Goal: Task Accomplishment & Management: Manage account settings

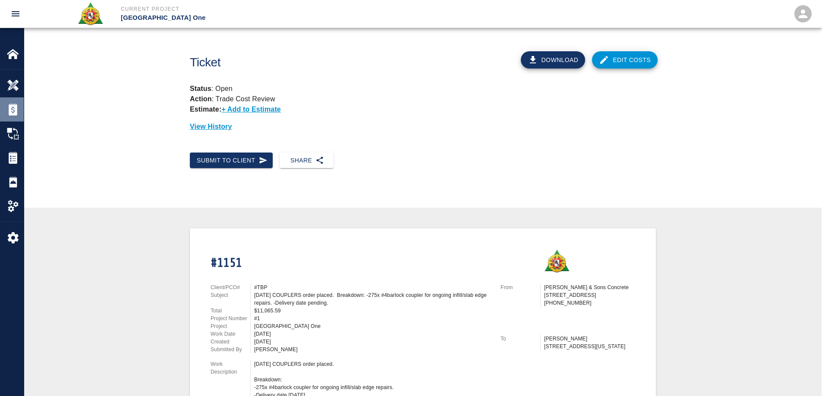
click at [14, 108] on img at bounding box center [13, 110] width 12 height 12
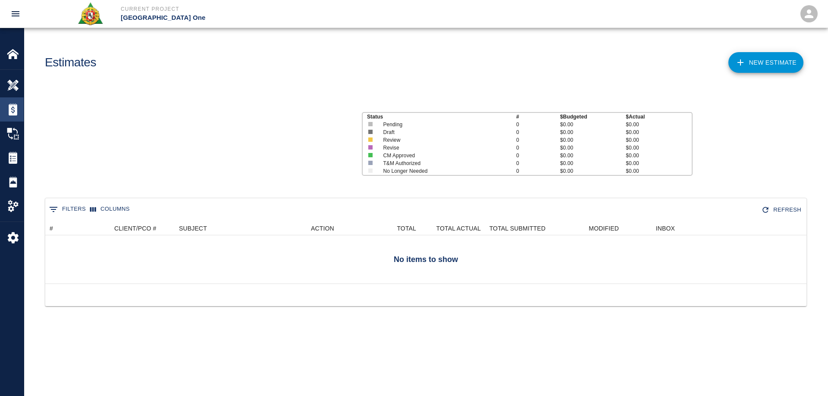
scroll to position [56, 755]
click at [22, 137] on div at bounding box center [19, 134] width 24 height 12
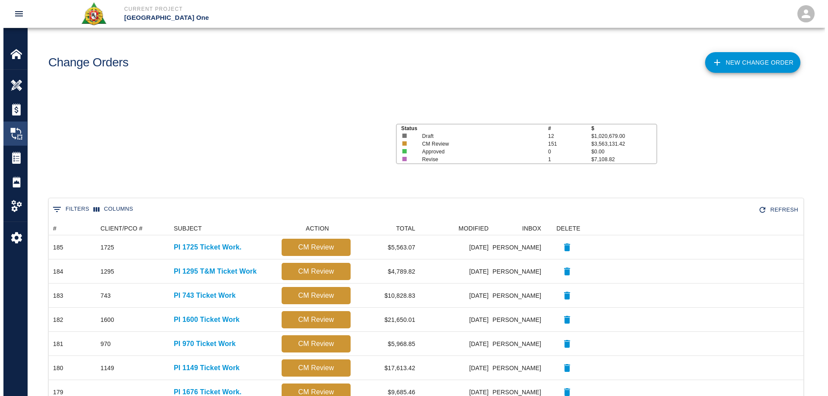
scroll to position [7, 7]
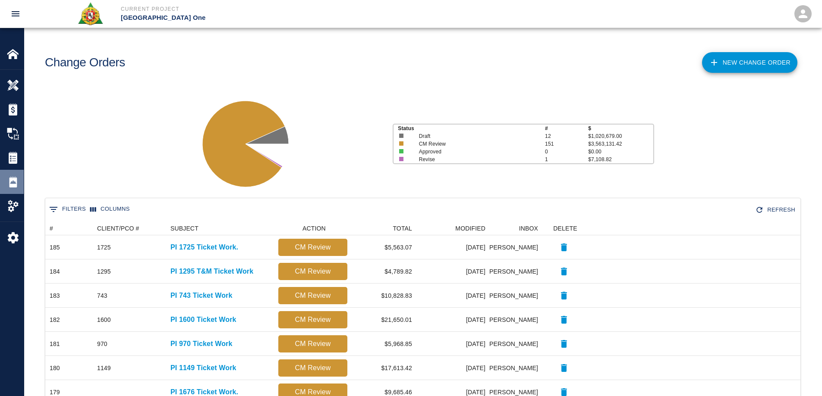
click at [13, 178] on img at bounding box center [13, 182] width 12 height 12
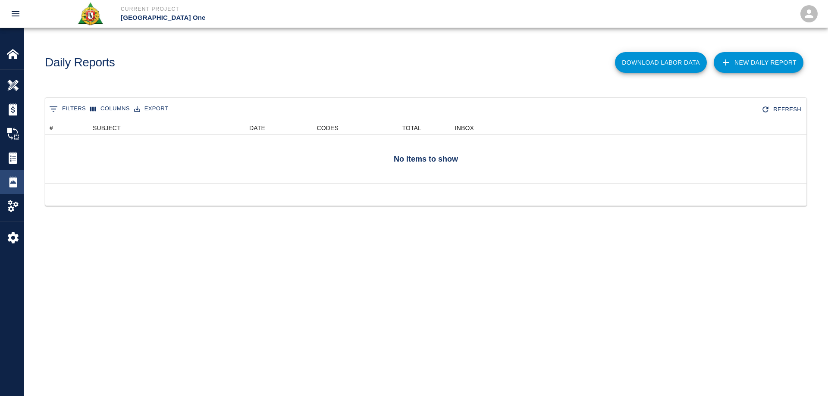
scroll to position [56, 755]
click at [14, 181] on img at bounding box center [13, 182] width 12 height 12
click at [8, 57] on img at bounding box center [13, 54] width 12 height 12
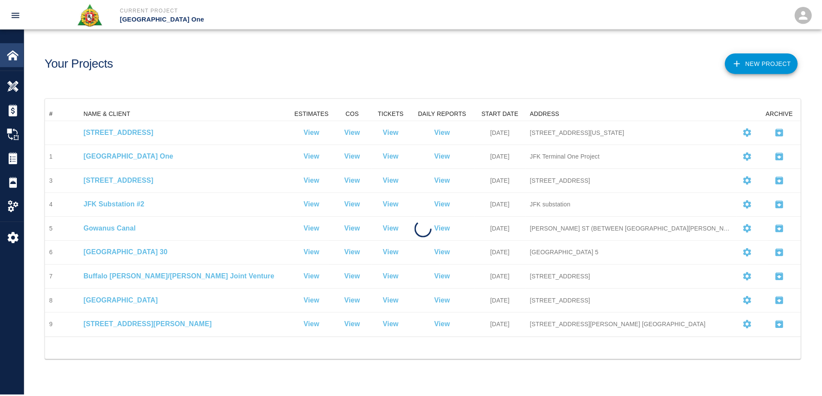
scroll to position [225, 755]
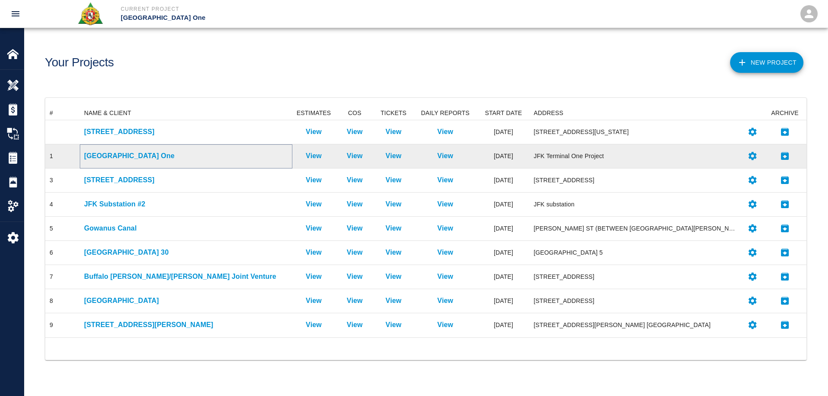
click at [117, 152] on p "[GEOGRAPHIC_DATA] One" at bounding box center [186, 156] width 204 height 10
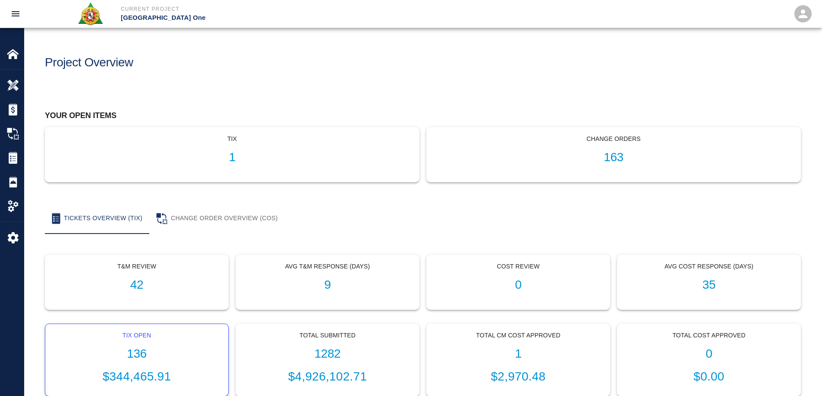
click at [141, 349] on h1 "136" at bounding box center [136, 354] width 169 height 14
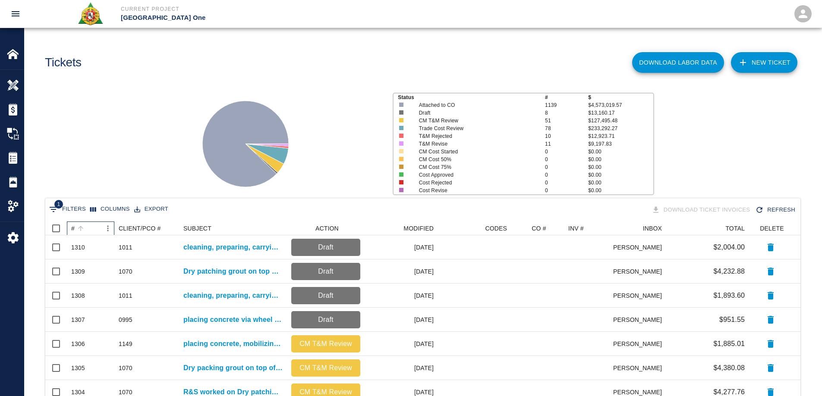
click at [72, 228] on div "#" at bounding box center [72, 229] width 3 height 14
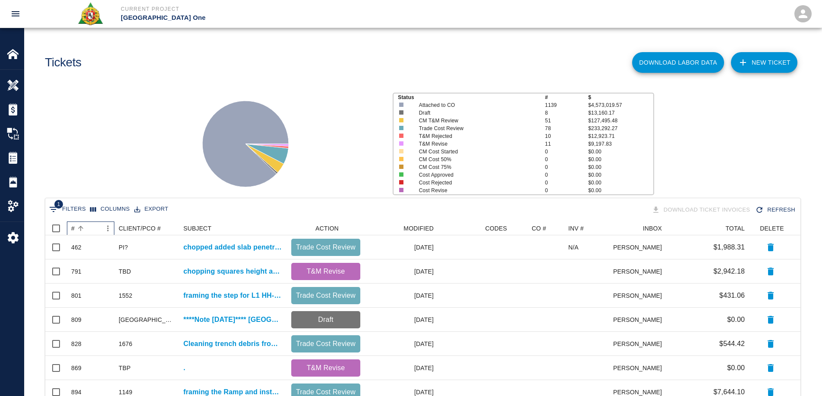
click at [72, 228] on div "#" at bounding box center [72, 229] width 3 height 14
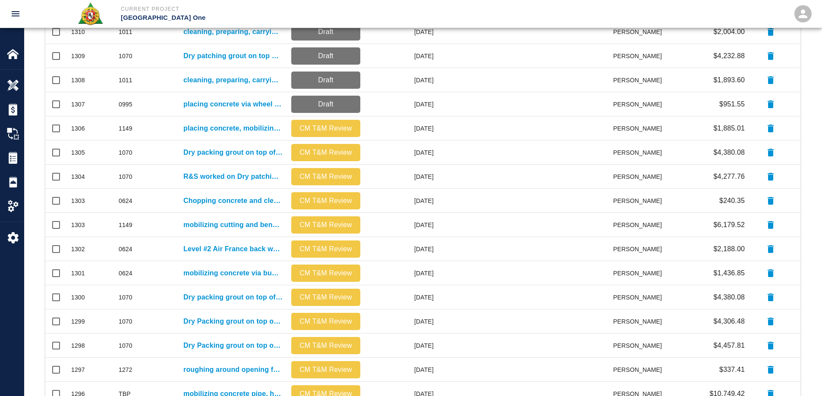
scroll to position [366, 0]
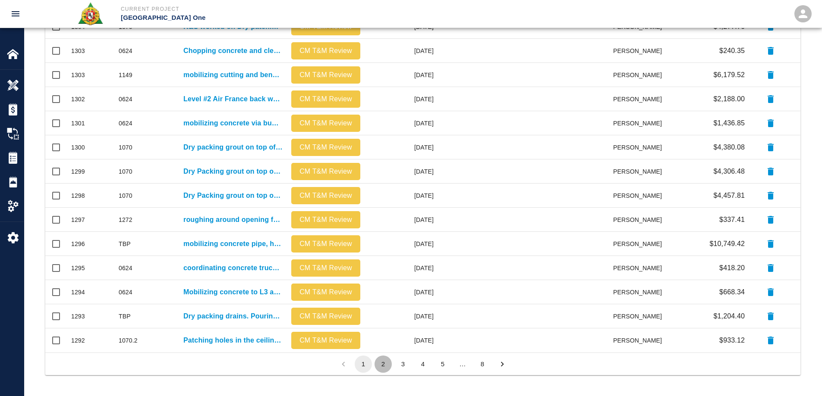
click at [385, 368] on button "2" at bounding box center [382, 364] width 17 height 17
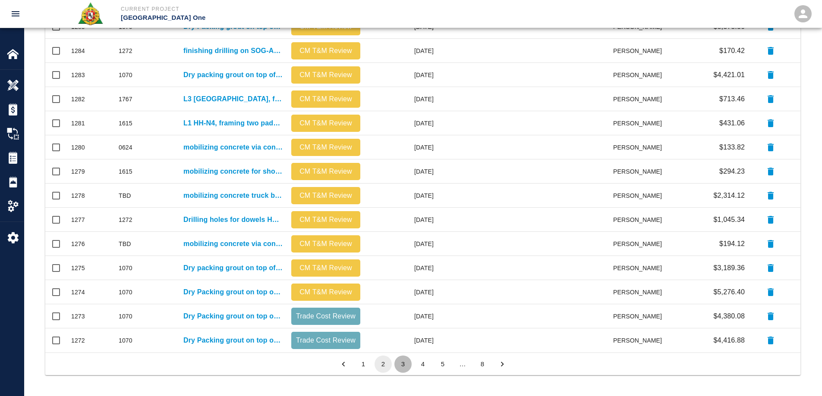
click at [401, 367] on button "3" at bounding box center [402, 364] width 17 height 17
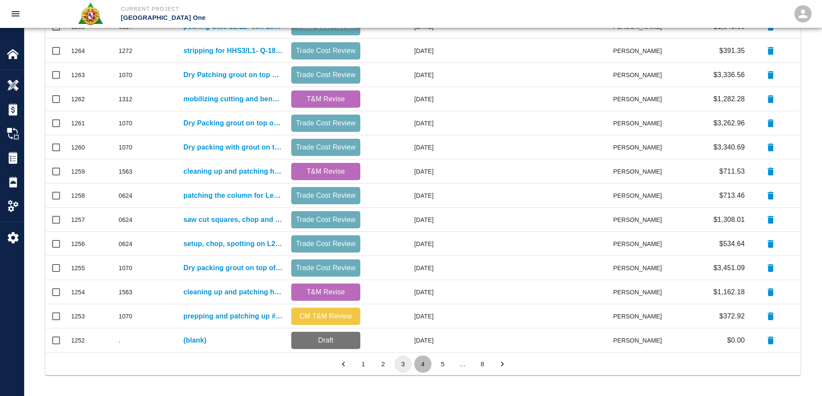
click at [421, 362] on button "4" at bounding box center [422, 364] width 17 height 17
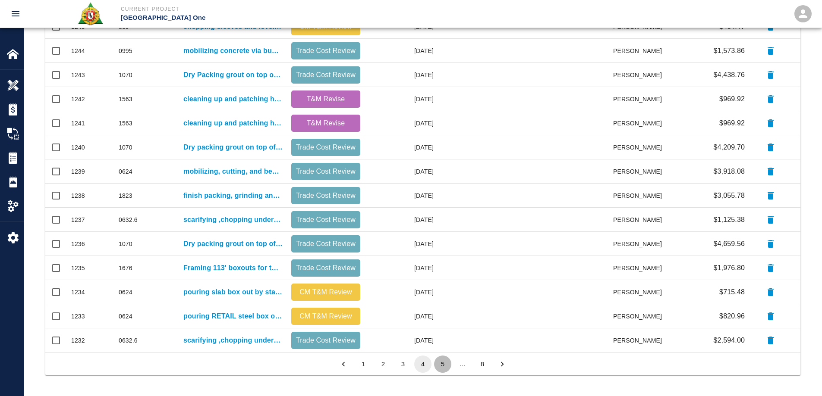
click at [440, 365] on button "5" at bounding box center [442, 364] width 17 height 17
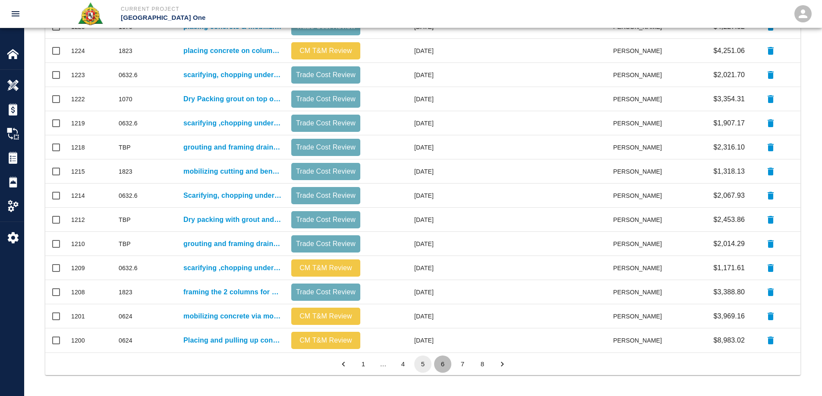
click at [445, 365] on button "6" at bounding box center [442, 364] width 17 height 17
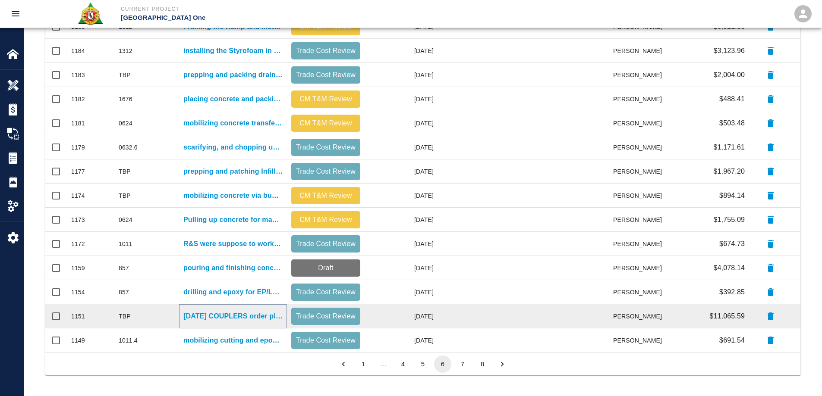
click at [249, 318] on p "[DATE] COUPLERS order placed. Breakdown: -275x #4barlock coupler for ongoing in…" at bounding box center [232, 316] width 99 height 10
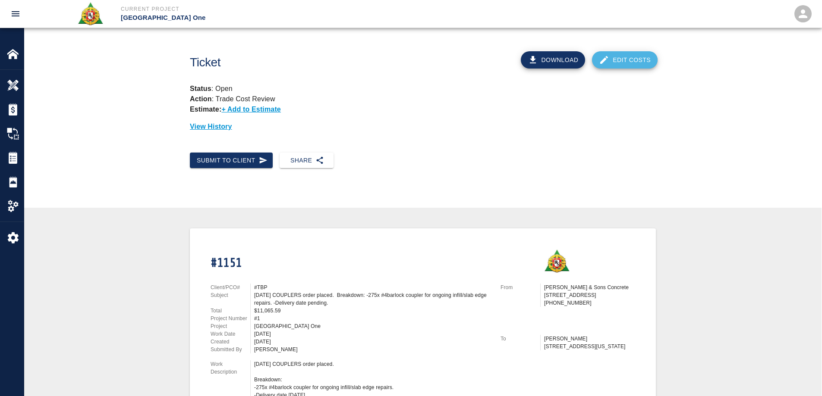
click at [630, 59] on link "Edit Costs" at bounding box center [625, 59] width 66 height 17
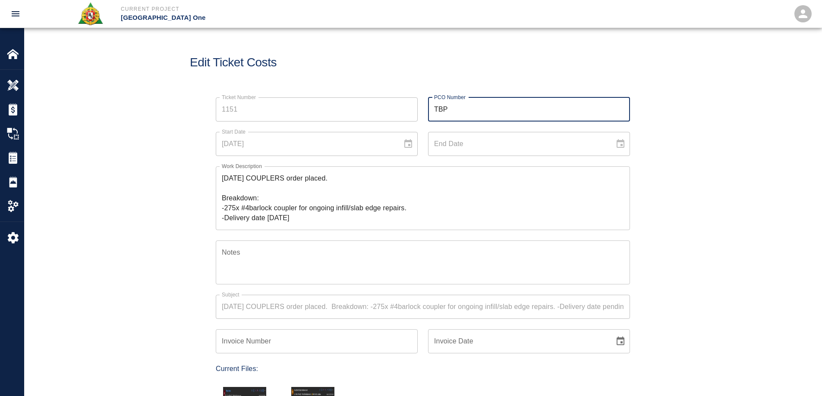
click at [385, 111] on div "Ticket Number 1151 Ticket Number PCO Number TBP PCO Number Start Date [DATE] St…" at bounding box center [417, 318] width 424 height 463
type input "1300"
click at [688, 154] on div "Ticket Number 1151 Ticket Number PCO Number 1300 PCO Number Start Date [DATE] S…" at bounding box center [422, 329] width 797 height 484
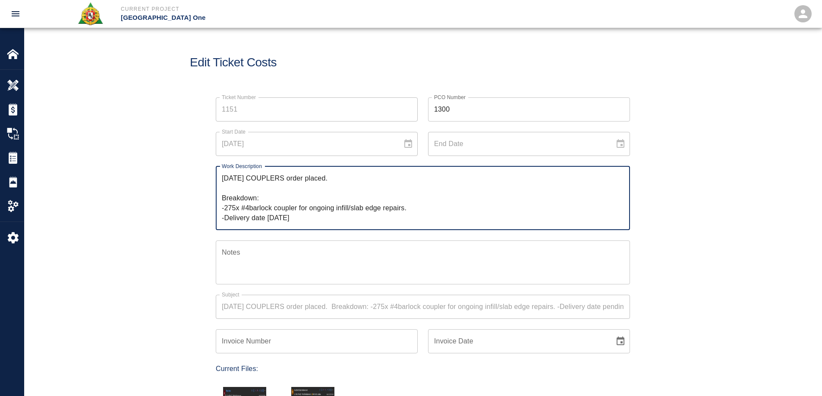
click at [341, 179] on textarea "[DATE] COUPLERS order placed. Breakdown: -275x #4barlock coupler for ongoing in…" at bounding box center [423, 198] width 402 height 50
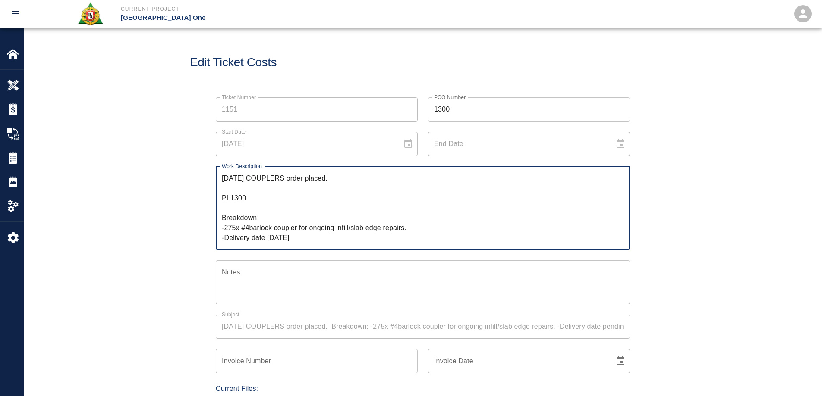
type textarea "[DATE] COUPLERS order placed. PI 1300 Breakdown: -275x #4barlock coupler for on…"
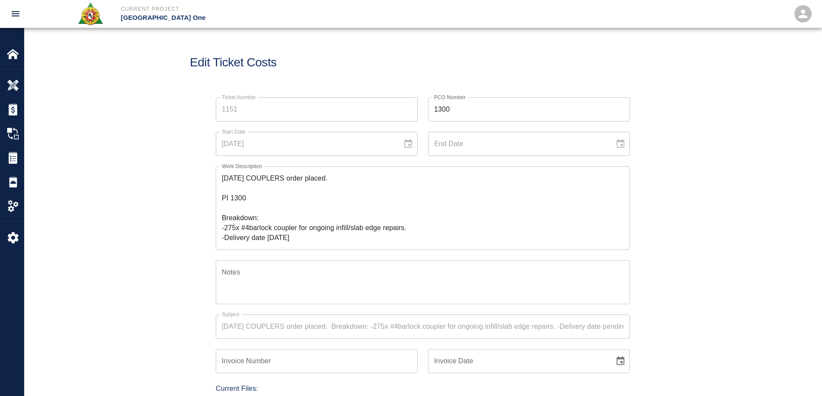
click at [107, 264] on div "Ticket Number 1151 Ticket Number PCO Number 1300 PCO Number Start Date [DATE] S…" at bounding box center [422, 338] width 797 height 503
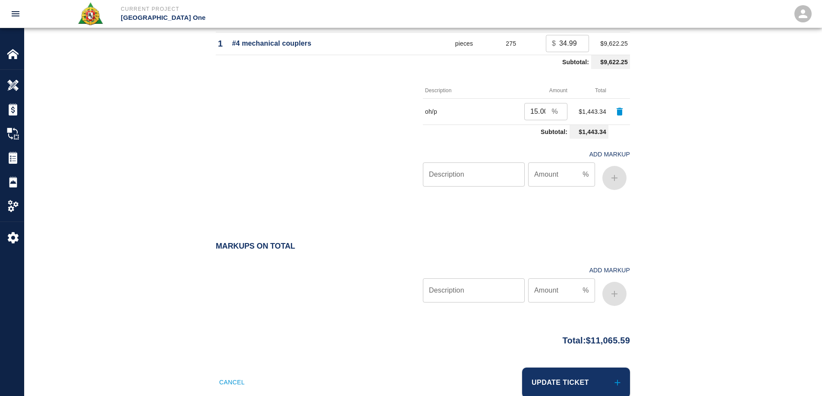
scroll to position [651, 0]
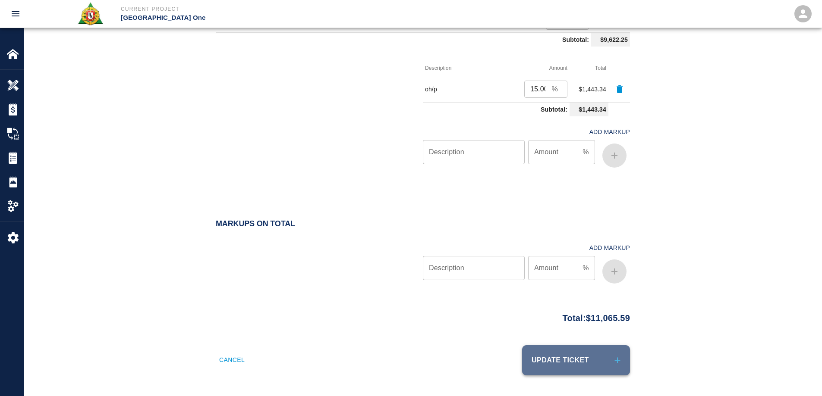
click at [586, 357] on button "Update Ticket" at bounding box center [576, 361] width 108 height 30
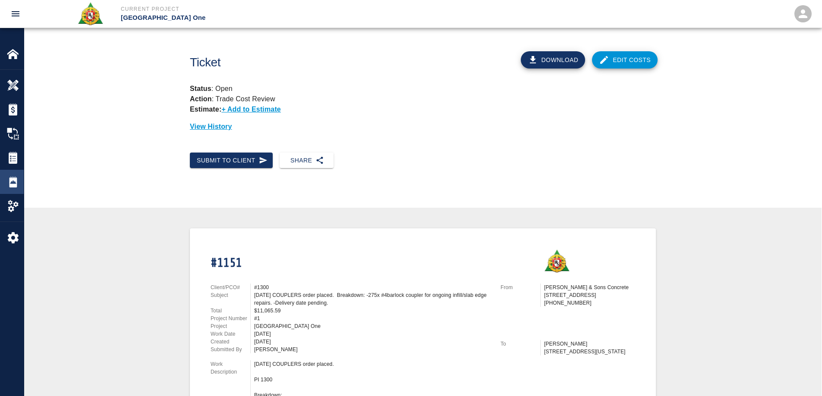
click at [16, 182] on img at bounding box center [13, 182] width 12 height 12
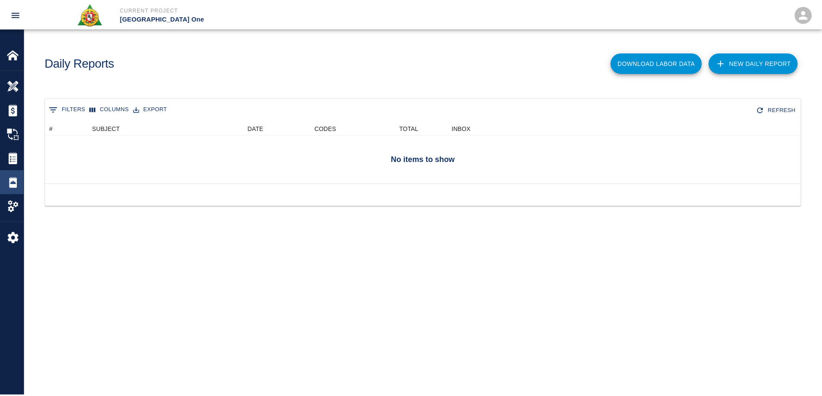
scroll to position [56, 755]
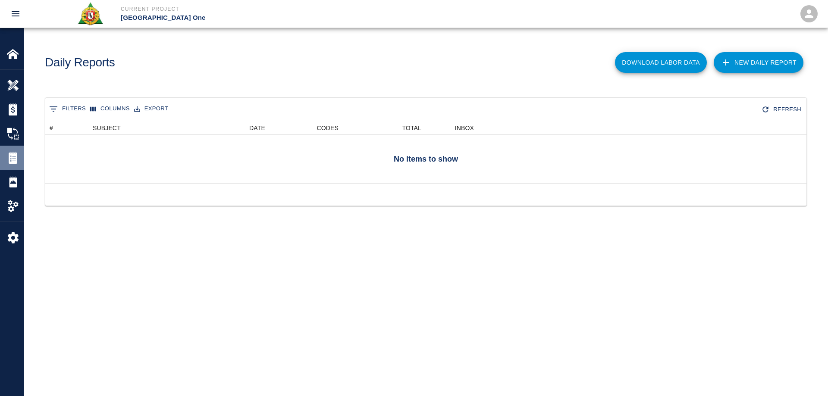
click at [12, 155] on img at bounding box center [13, 158] width 12 height 12
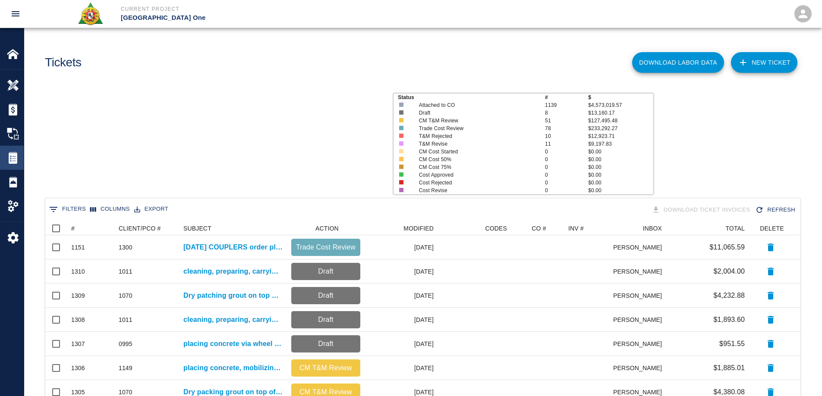
scroll to position [490, 748]
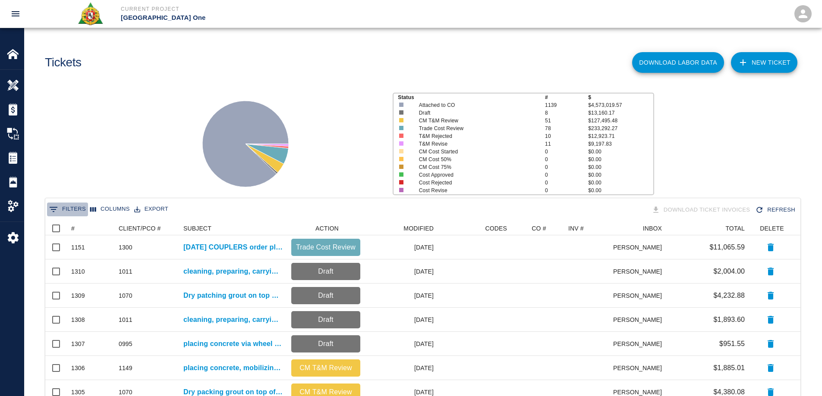
click at [80, 209] on button "0 Filters" at bounding box center [67, 210] width 41 height 14
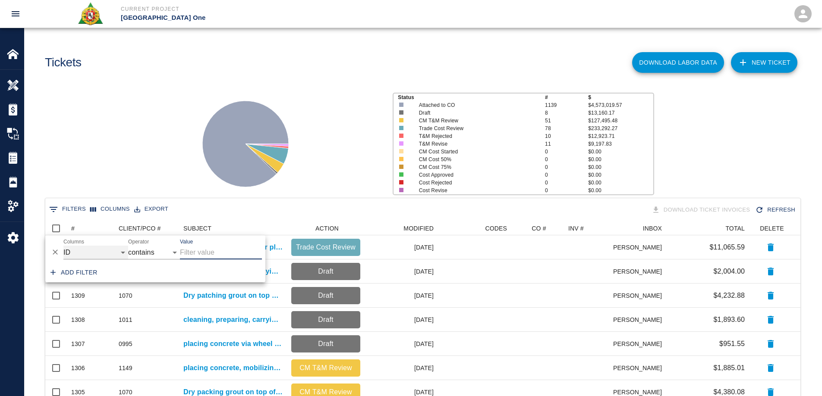
click at [82, 253] on select "ID # CLIENT/PCO # SUBJECT DESCRIPTION ACTION WORK MODIFIED CREATED CODES CO # I…" at bounding box center [95, 253] width 65 height 14
click at [63, 246] on select "ID # CLIENT/PCO # SUBJECT DESCRIPTION ACTION WORK MODIFIED CREATED CODES CO # I…" at bounding box center [95, 253] width 65 height 14
select select "pco_number"
click at [194, 252] on input "Value" at bounding box center [221, 253] width 82 height 14
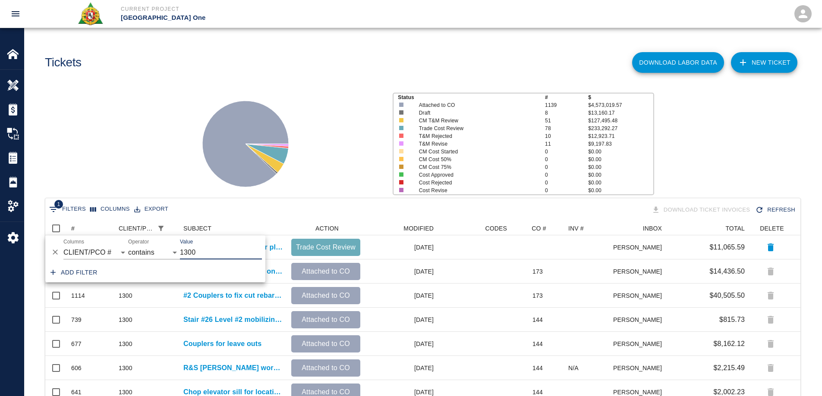
scroll to position [249, 748]
type input "1300"
click at [154, 144] on div "Status # $ Attached to CO 1139 $4,573,019.57 Draft 8 $13,160.17 CM T&M Review 5…" at bounding box center [419, 140] width 804 height 115
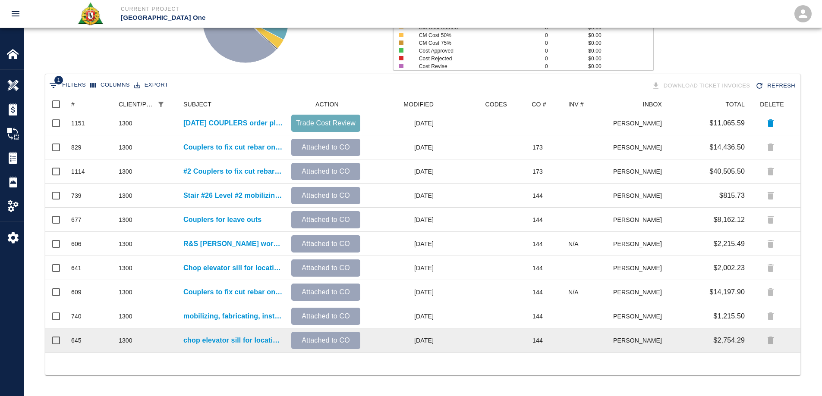
scroll to position [0, 0]
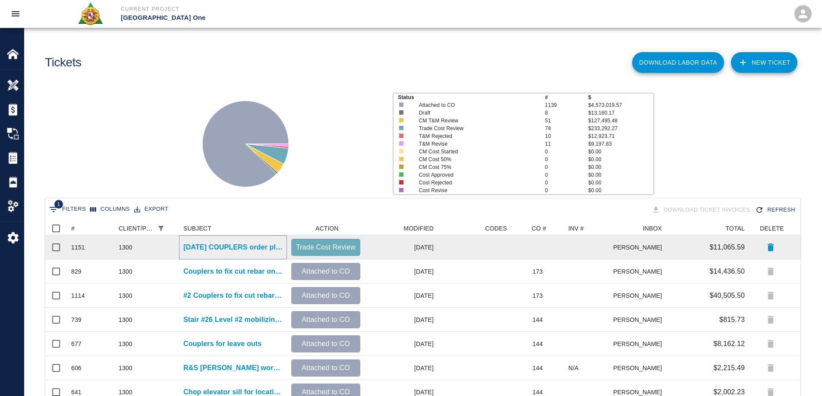
click at [243, 245] on p "[DATE] COUPLERS order placed. Breakdown: -275x #4barlock coupler for ongoing in…" at bounding box center [232, 247] width 99 height 10
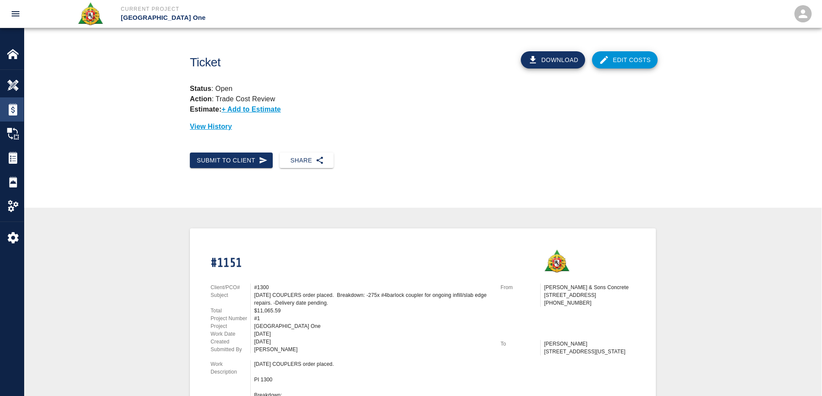
click at [16, 104] on img at bounding box center [13, 110] width 12 height 12
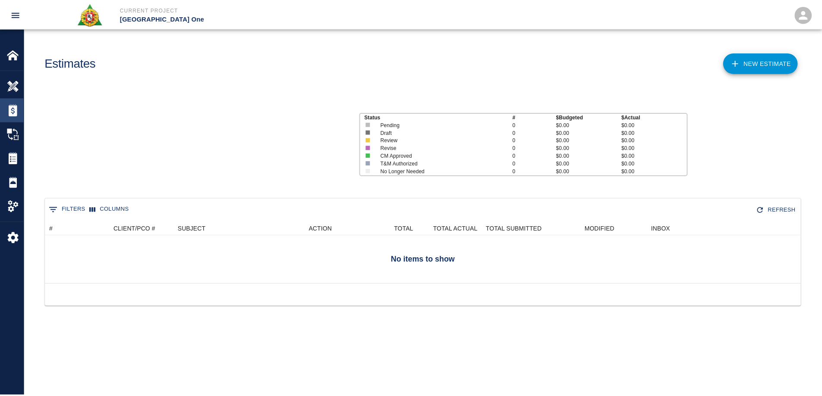
scroll to position [56, 755]
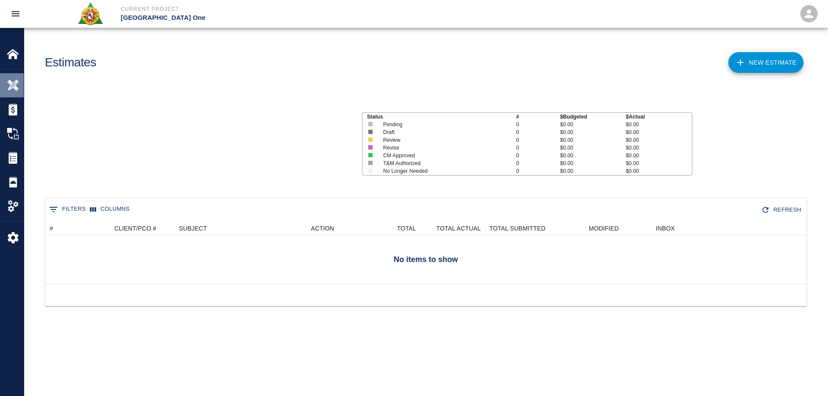
click at [13, 84] on img at bounding box center [13, 85] width 12 height 12
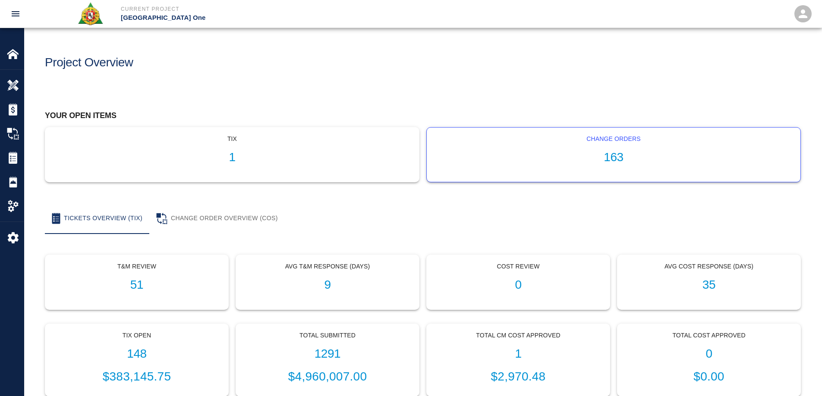
click at [622, 158] on h1 "163" at bounding box center [614, 158] width 360 height 14
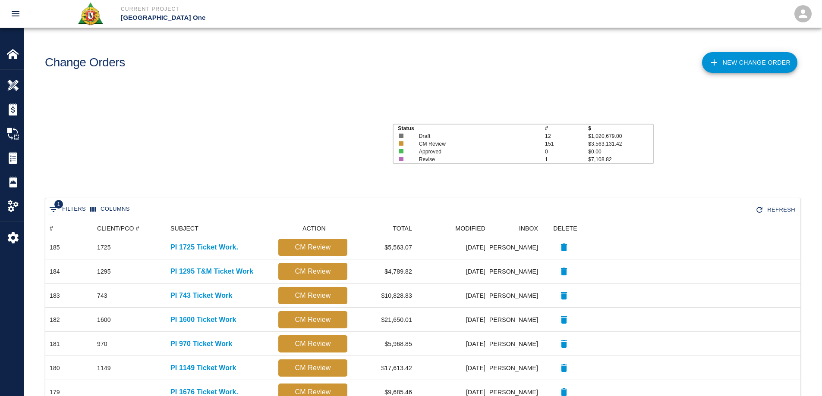
scroll to position [490, 748]
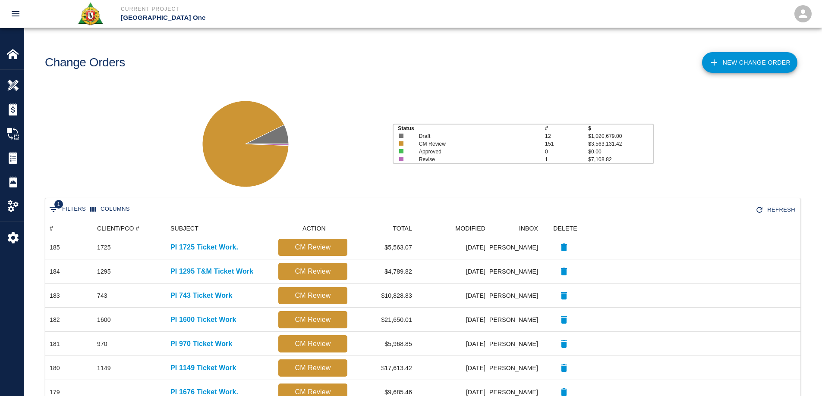
click at [734, 64] on link "New Change Order" at bounding box center [749, 62] width 95 height 21
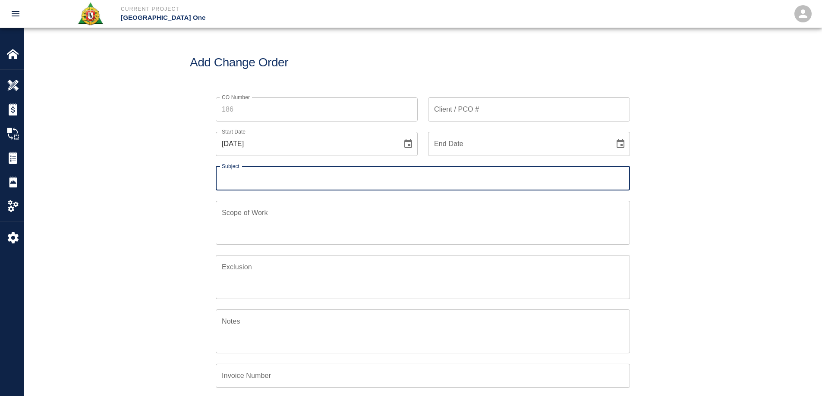
scroll to position [201, 417]
click at [493, 113] on input "Client / PCO #" at bounding box center [529, 109] width 202 height 24
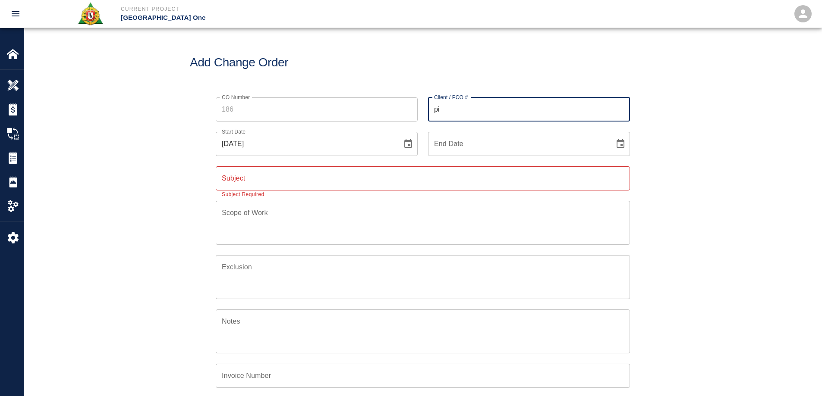
type input "p"
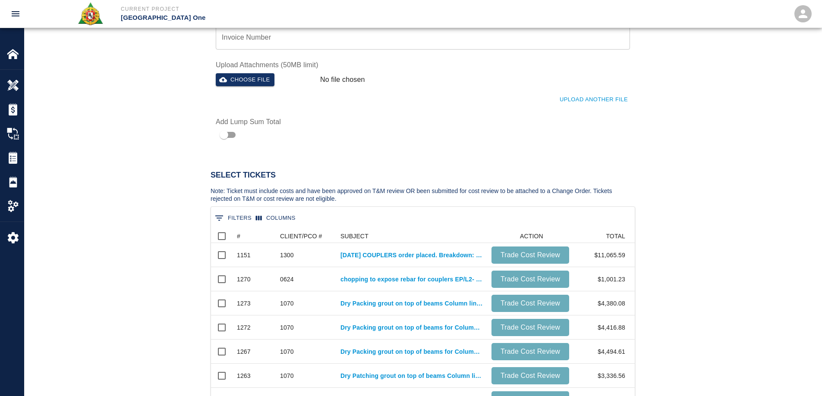
scroll to position [345, 0]
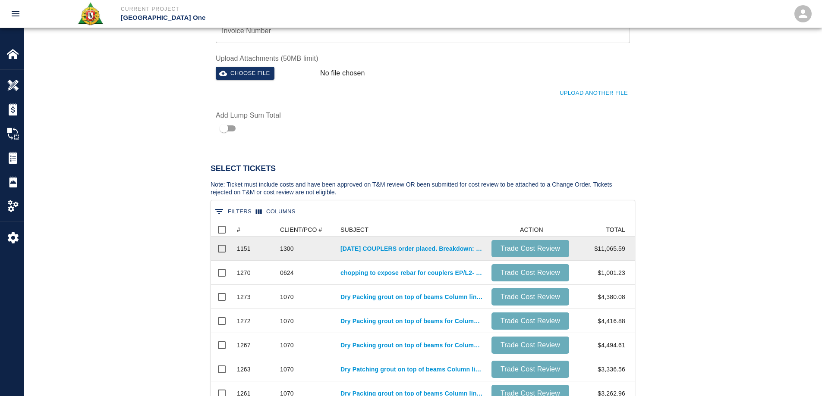
type input "PI 1300"
click at [225, 251] on input "Select row" at bounding box center [222, 249] width 18 height 18
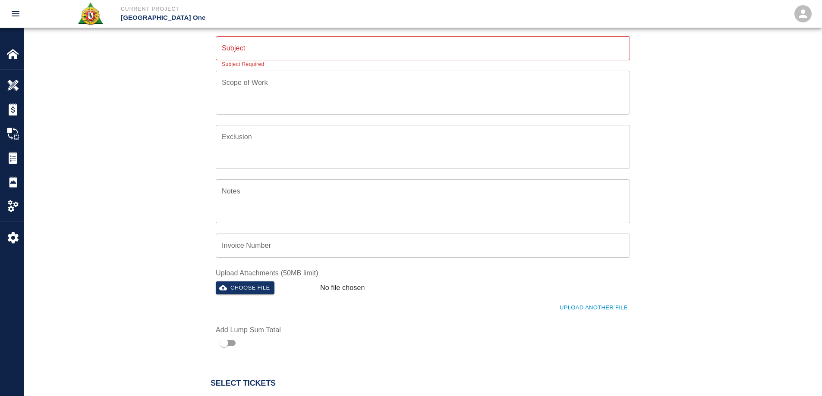
scroll to position [86, 0]
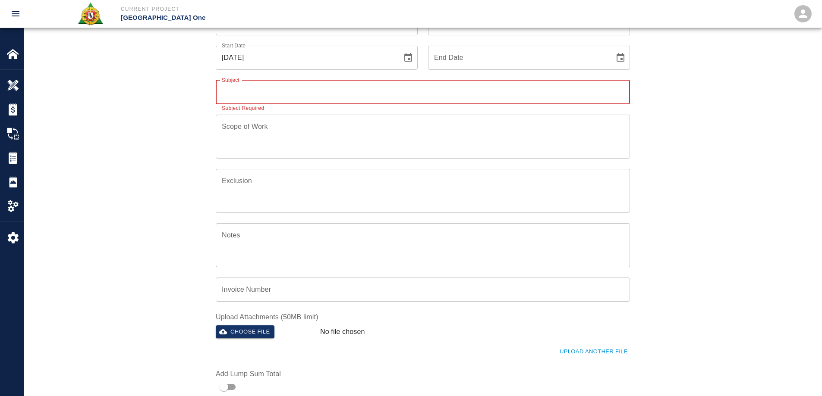
click at [262, 85] on input "Subject" at bounding box center [423, 92] width 414 height 24
type input "p"
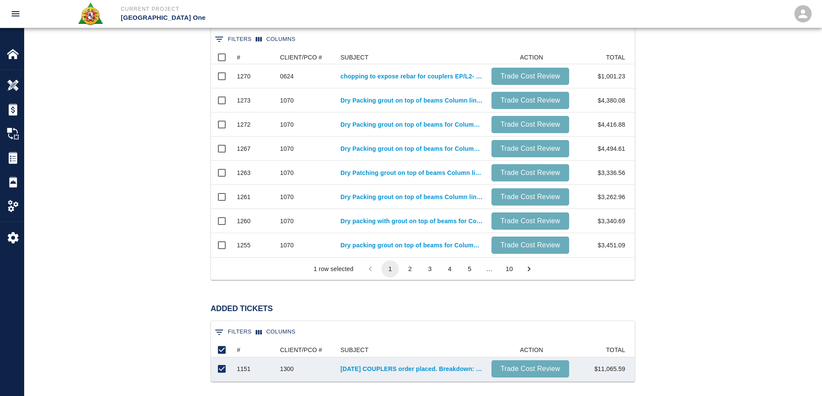
scroll to position [129, 0]
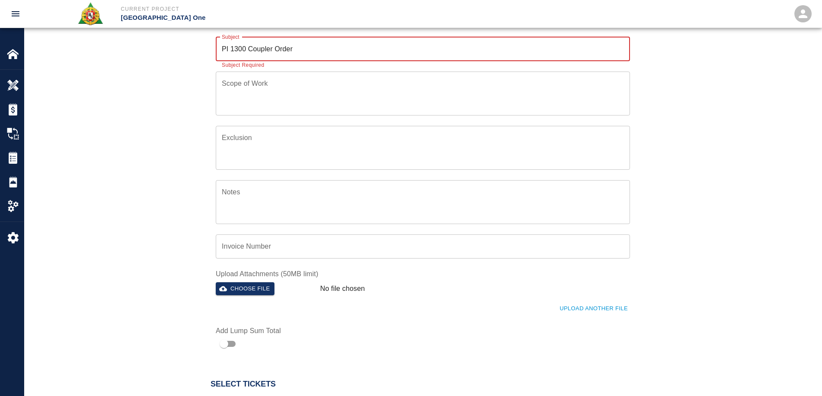
type input "PI 1300 Coupler Order"
click at [163, 166] on div "CO Number CO Number Client / PCO # PI 1300 Client / PCO # Start Date [DATE] Sta…" at bounding box center [422, 155] width 797 height 395
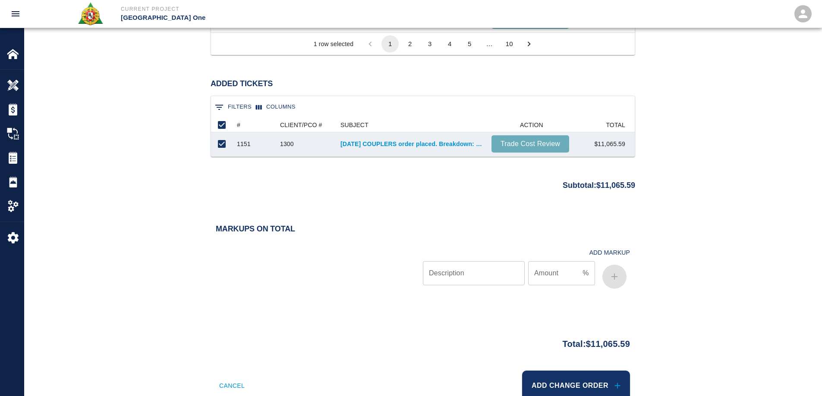
scroll to position [768, 0]
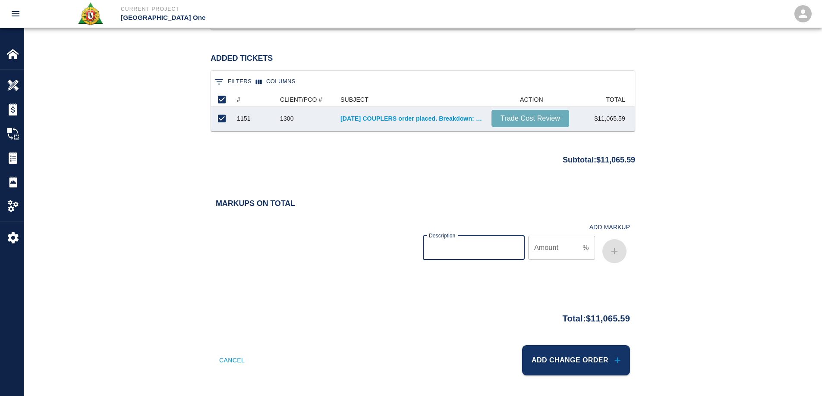
click at [503, 247] on input "Description" at bounding box center [474, 248] width 102 height 24
type input "Bond"
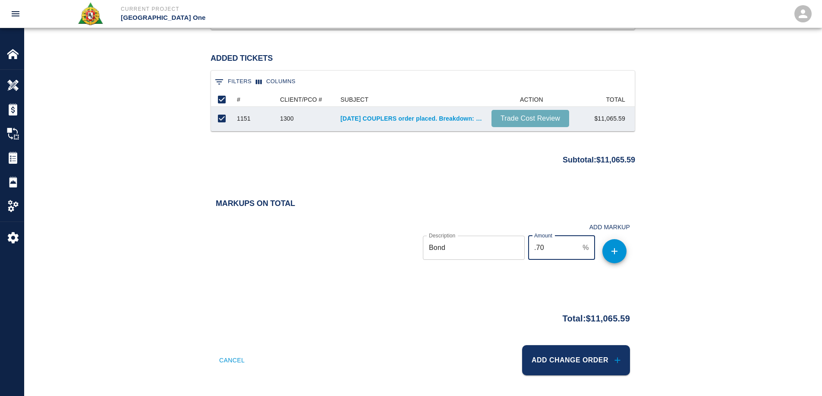
type input ".70"
click at [612, 251] on icon "button" at bounding box center [614, 251] width 10 height 10
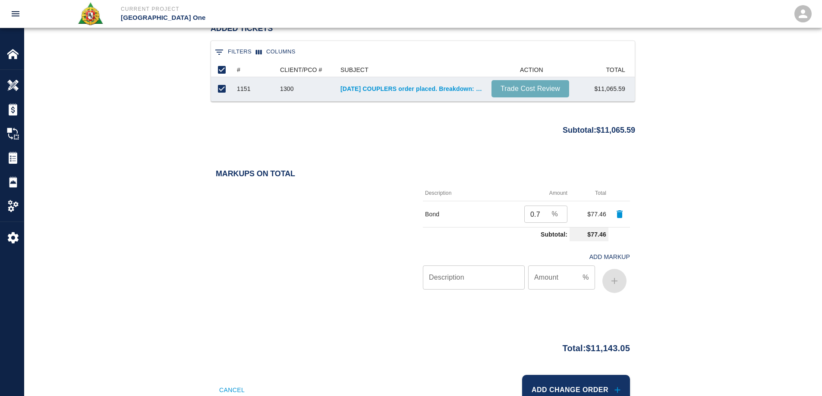
scroll to position [828, 0]
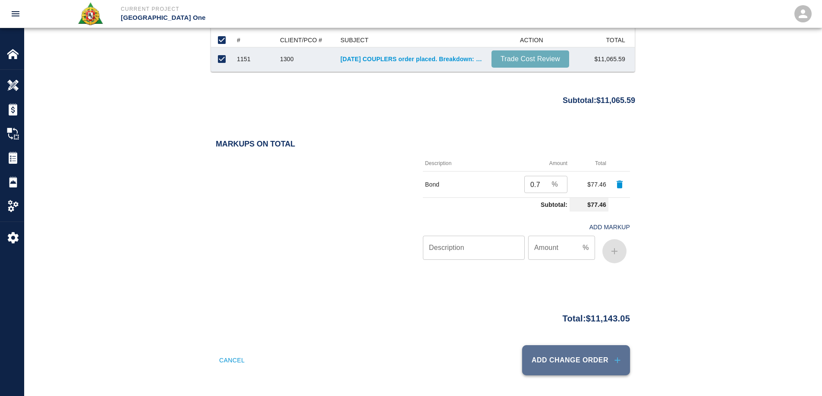
click at [610, 367] on button "Add Change Order" at bounding box center [576, 361] width 108 height 30
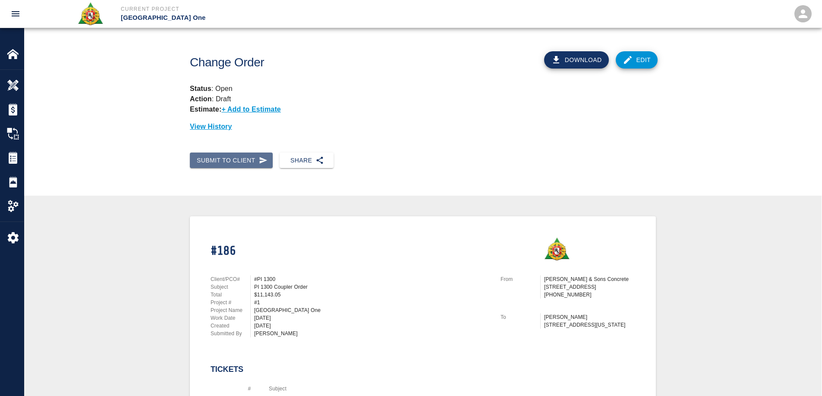
drag, startPoint x: 243, startPoint y: 160, endPoint x: 218, endPoint y: 189, distance: 38.2
click at [218, 189] on div "Submit to Client Share" at bounding box center [422, 168] width 797 height 44
click at [637, 60] on link "Edit" at bounding box center [637, 59] width 42 height 17
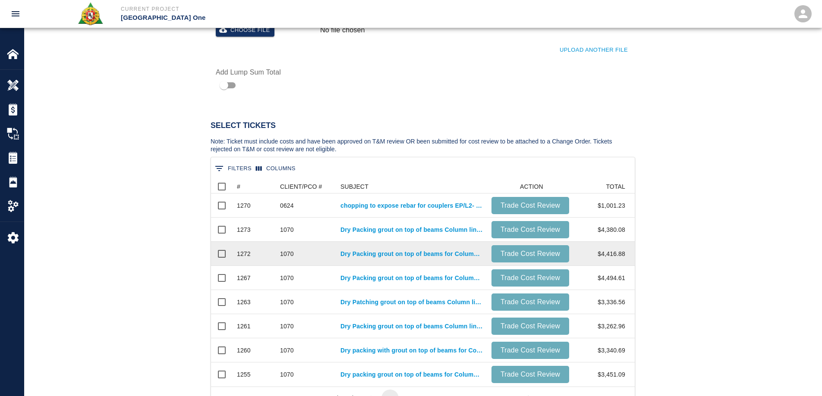
scroll to position [647, 0]
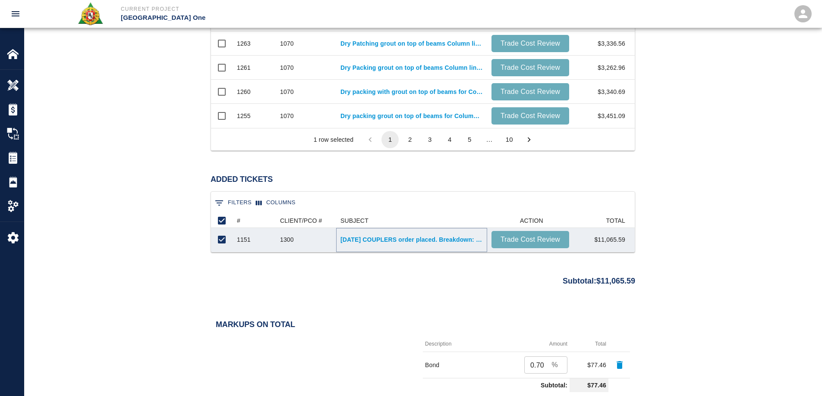
click at [368, 242] on link "[DATE] COUPLERS order placed. Breakdown: -275x #4barlock coupler for ongoing in…" at bounding box center [411, 240] width 142 height 9
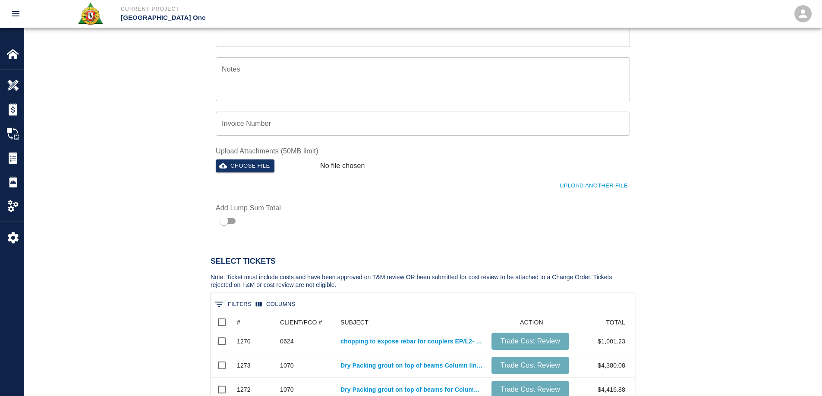
scroll to position [0, 0]
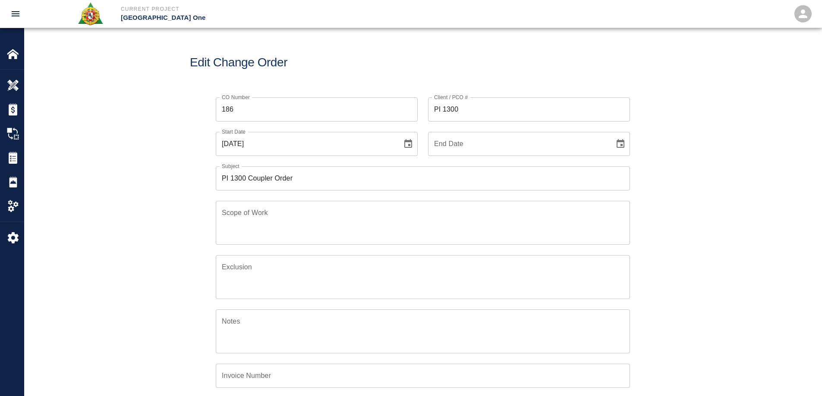
click at [407, 145] on icon "Choose date, selected date is Aug 18, 2025" at bounding box center [408, 144] width 10 height 10
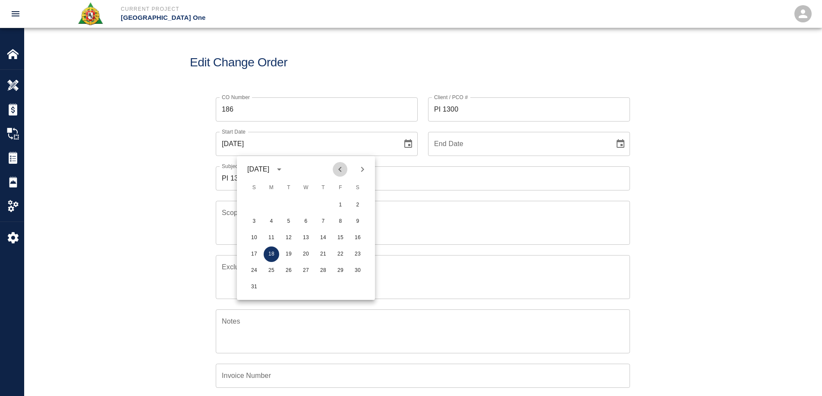
click at [340, 167] on icon "Previous month" at bounding box center [340, 169] width 10 height 10
drag, startPoint x: 305, startPoint y: 253, endPoint x: 342, endPoint y: 235, distance: 40.7
click at [305, 252] on button "25" at bounding box center [306, 255] width 16 height 16
type input "[DATE]"
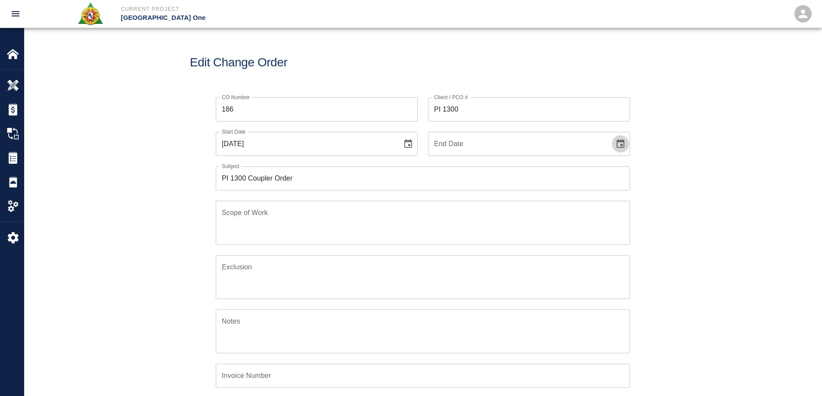
click at [617, 144] on icon "Choose date" at bounding box center [620, 143] width 8 height 9
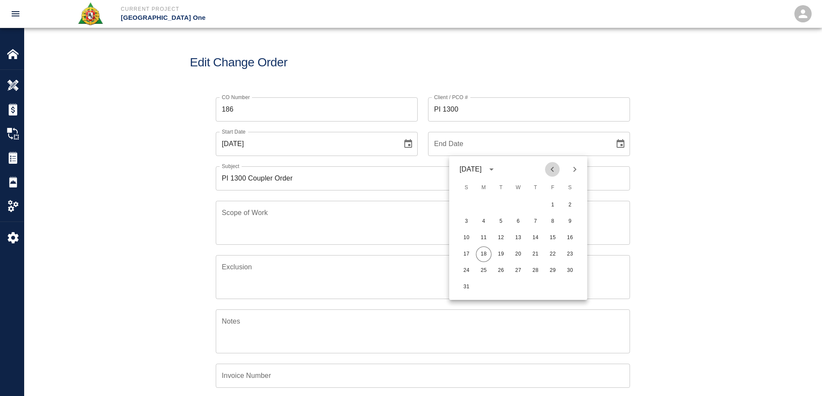
click at [555, 169] on icon "Previous month" at bounding box center [552, 169] width 10 height 10
click at [556, 253] on button "27" at bounding box center [553, 255] width 16 height 16
type input "[DATE]"
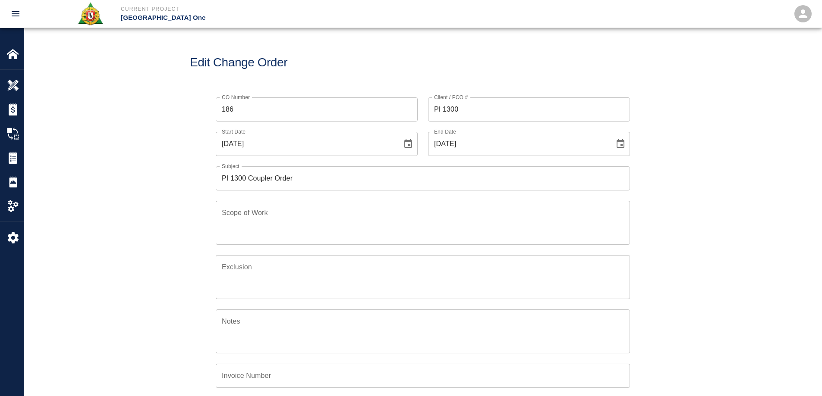
click at [721, 224] on div "CO Number 186 CO Number Client / PCO # PI 1300 Client / PCO # Start Date [DATE]…" at bounding box center [422, 284] width 797 height 395
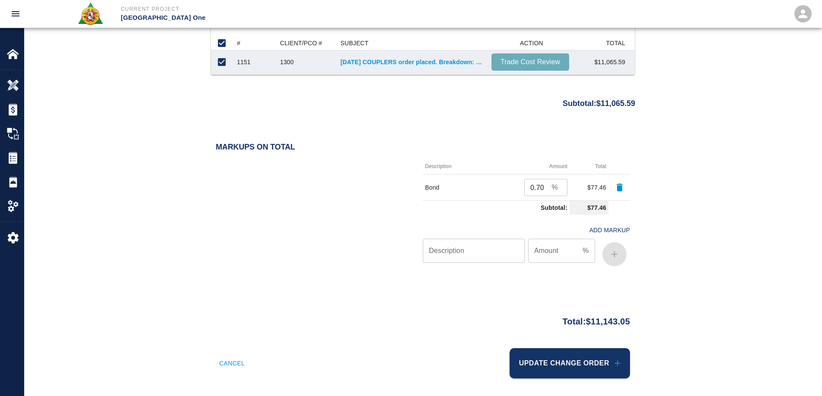
scroll to position [828, 0]
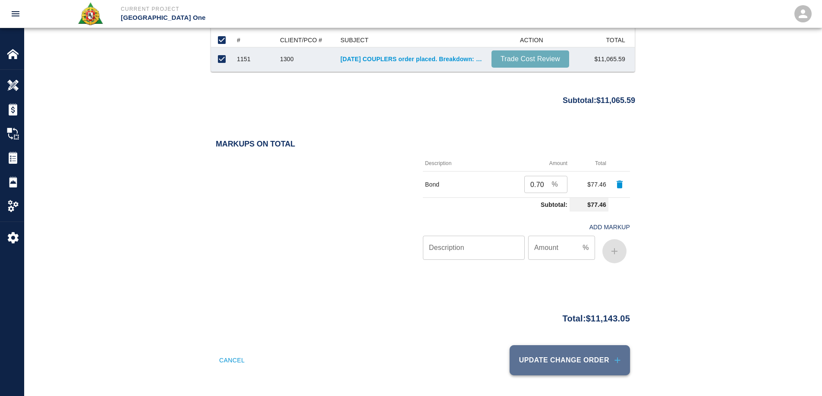
click at [560, 361] on button "Update Change Order" at bounding box center [569, 361] width 120 height 30
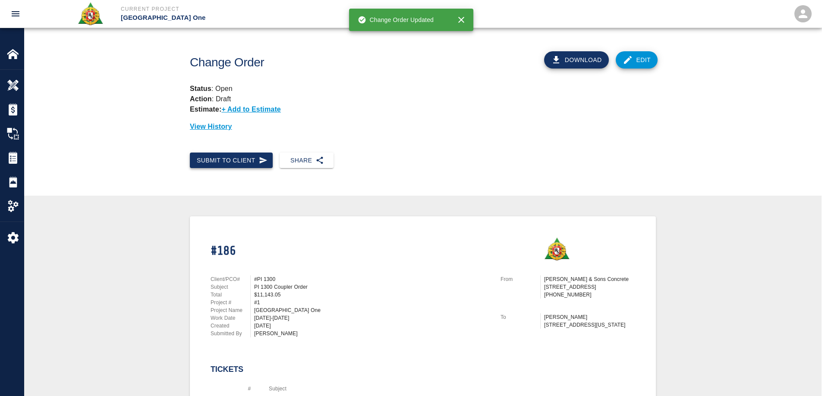
click at [227, 160] on button "Submit to Client" at bounding box center [231, 161] width 83 height 16
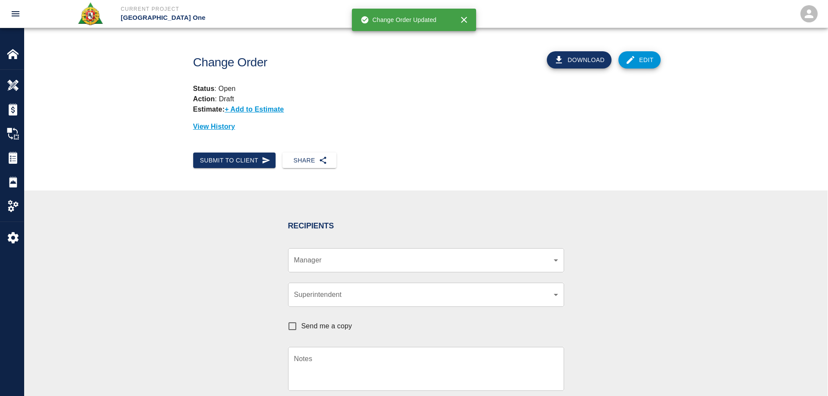
click at [341, 263] on body "Current Project [GEOGRAPHIC_DATA] One Home [GEOGRAPHIC_DATA] One Overview Estim…" at bounding box center [414, 198] width 828 height 396
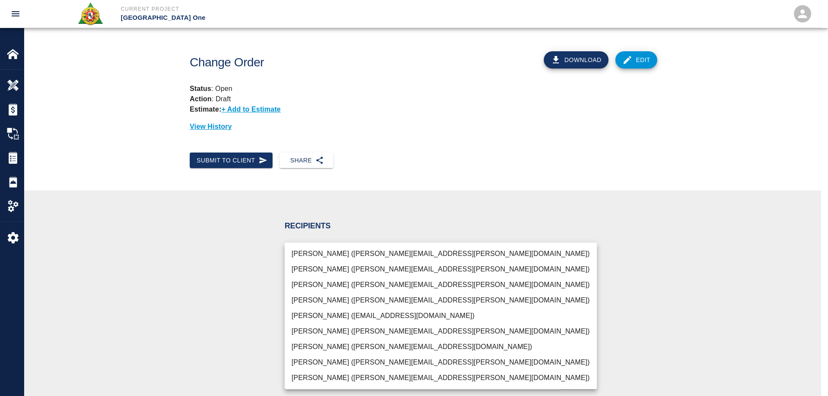
click at [343, 283] on li "[PERSON_NAME] ([PERSON_NAME][EMAIL_ADDRESS][PERSON_NAME][DOMAIN_NAME])" at bounding box center [441, 285] width 312 height 16
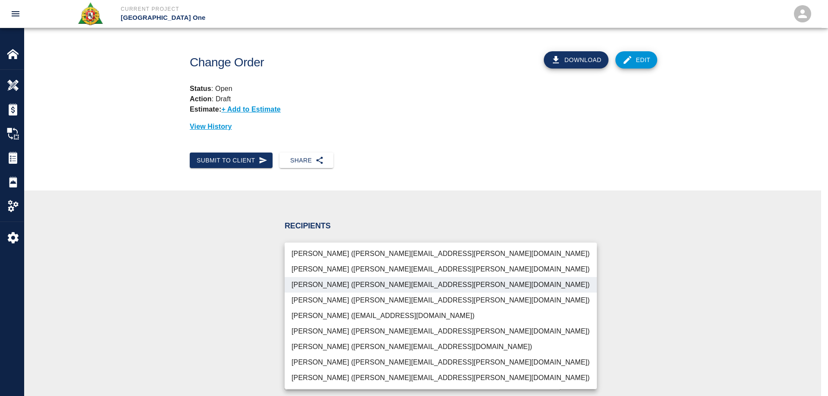
type input "69d78ca4-8a93-4c72-a988-7271956ccf0b"
click at [195, 290] on div at bounding box center [414, 198] width 828 height 396
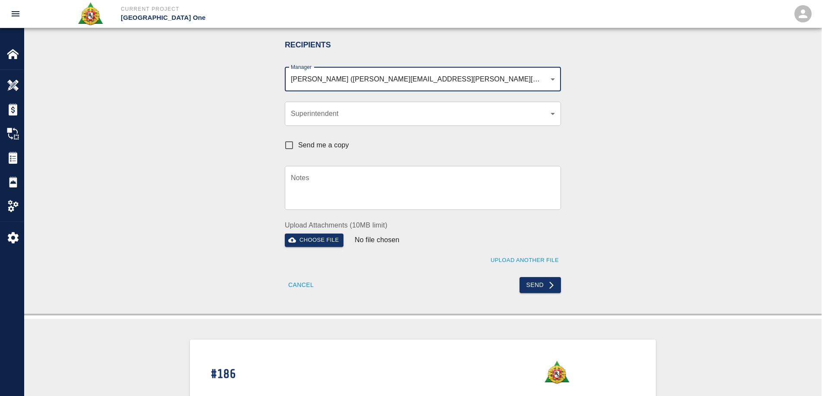
scroll to position [216, 0]
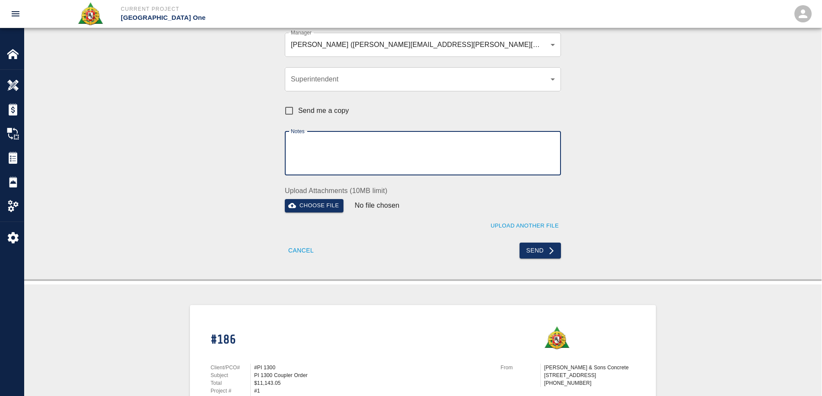
click at [321, 153] on textarea "Notes" at bounding box center [423, 153] width 264 height 30
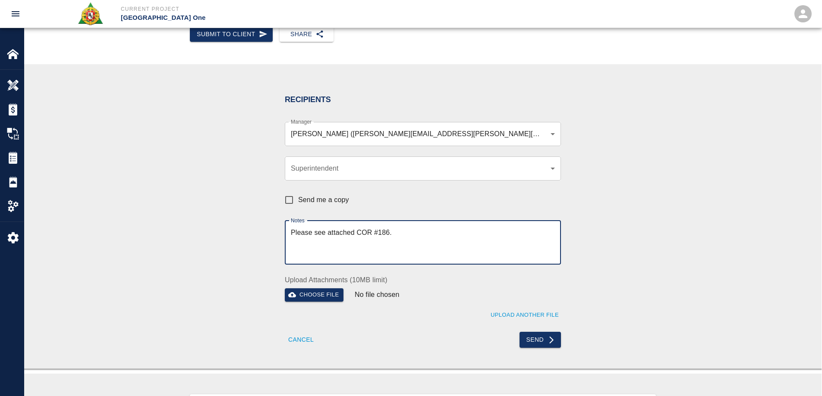
scroll to position [302, 0]
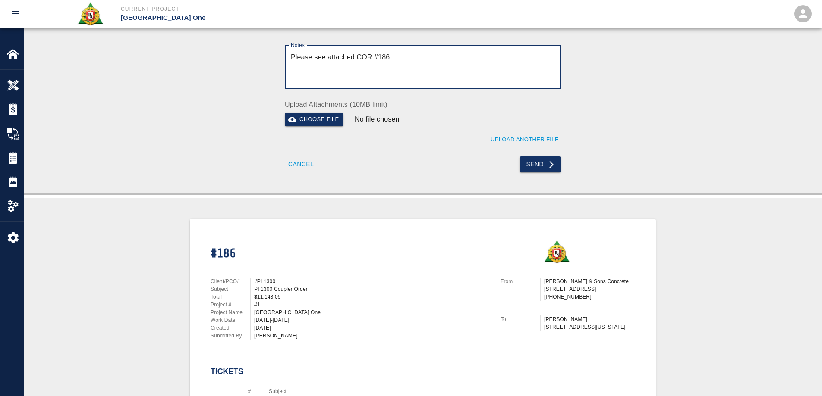
type textarea "Please see attached COR #186."
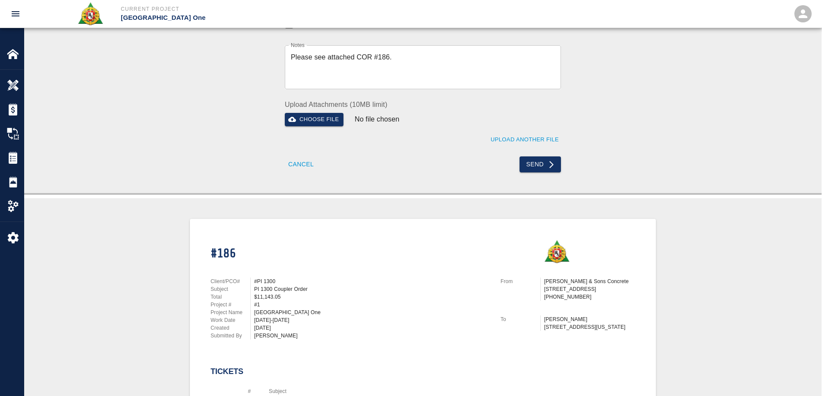
click at [538, 156] on div "Send" at bounding box center [489, 159] width 143 height 26
click at [541, 163] on button "Send" at bounding box center [540, 165] width 42 height 16
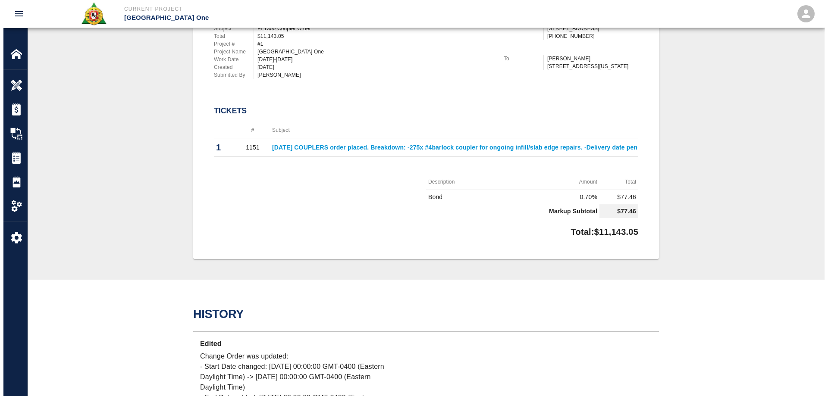
scroll to position [0, 0]
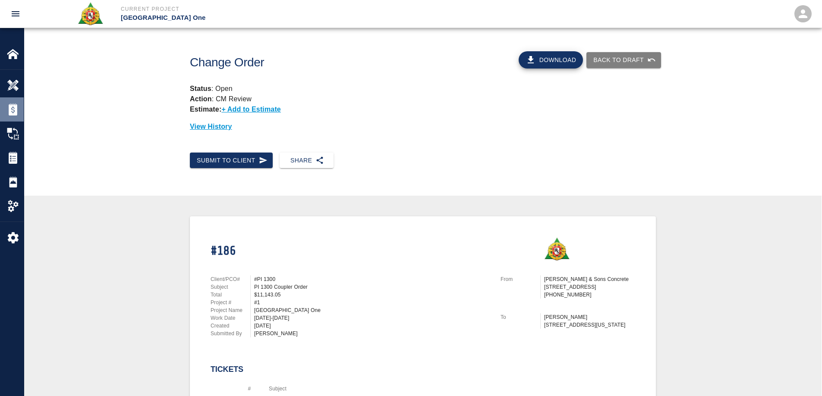
click at [16, 112] on img at bounding box center [13, 110] width 12 height 12
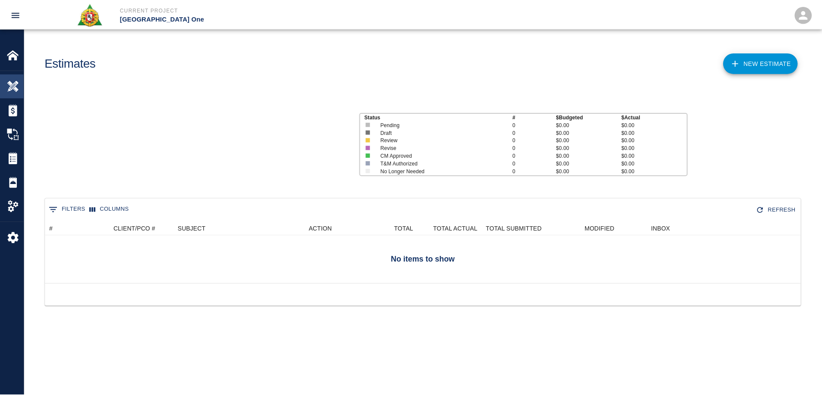
scroll to position [56, 755]
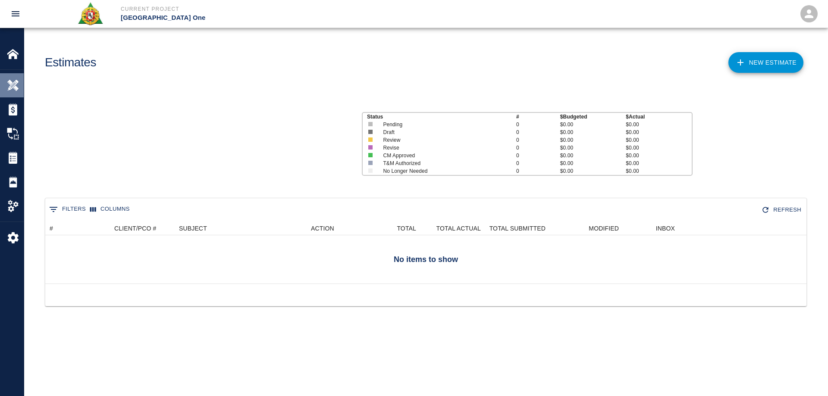
click at [16, 94] on div "Overview" at bounding box center [12, 85] width 24 height 24
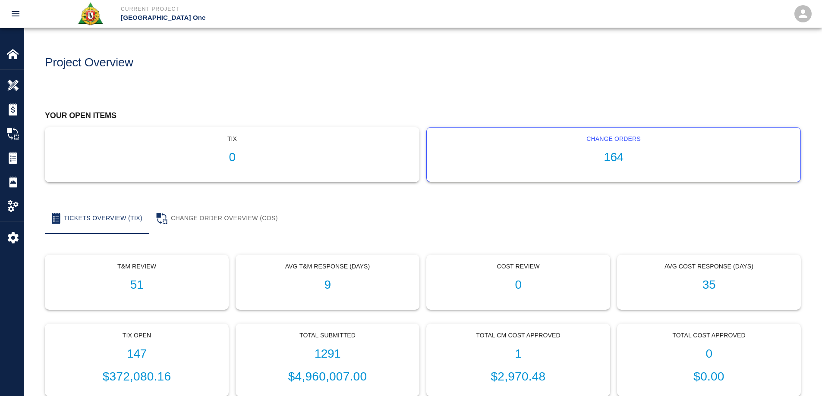
click at [623, 153] on h1 "164" at bounding box center [614, 158] width 360 height 14
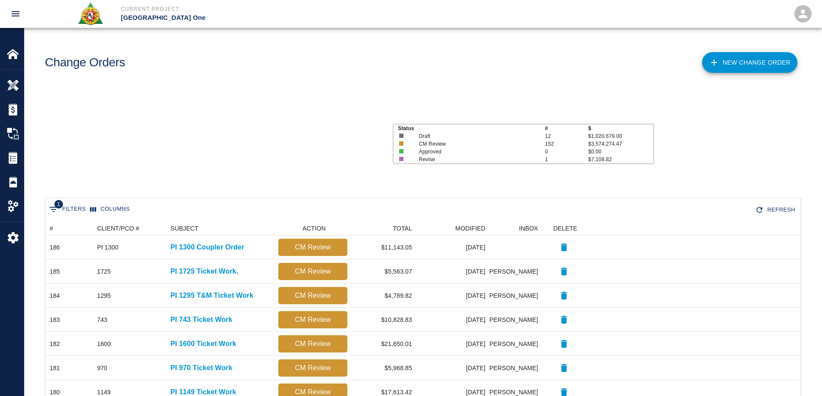
scroll to position [490, 748]
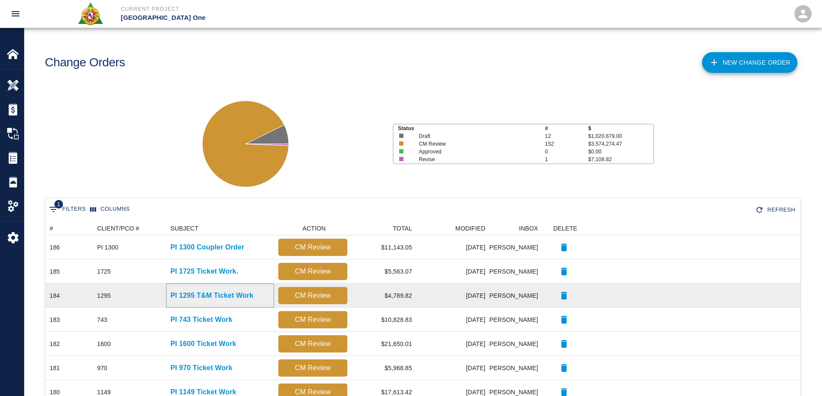
click at [221, 296] on p "PI 1295 T&M Ticket Work" at bounding box center [211, 296] width 83 height 10
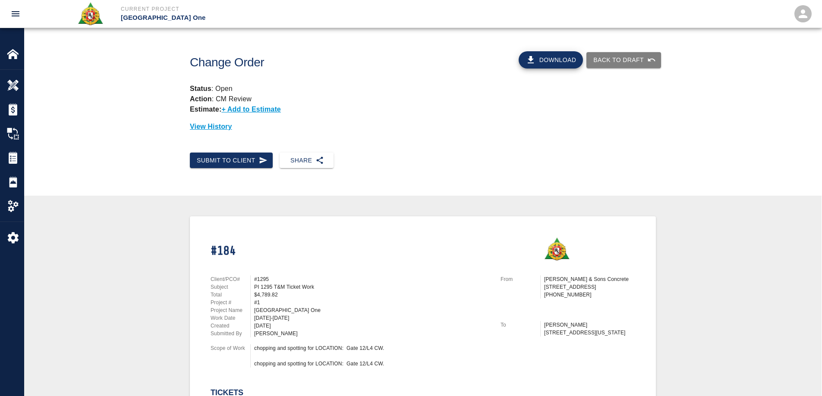
click at [558, 63] on button "Download" at bounding box center [551, 59] width 65 height 17
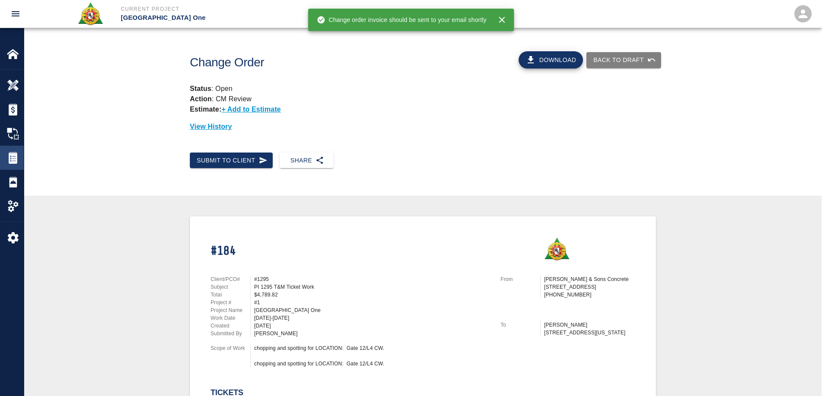
click at [19, 154] on div at bounding box center [19, 158] width 24 height 12
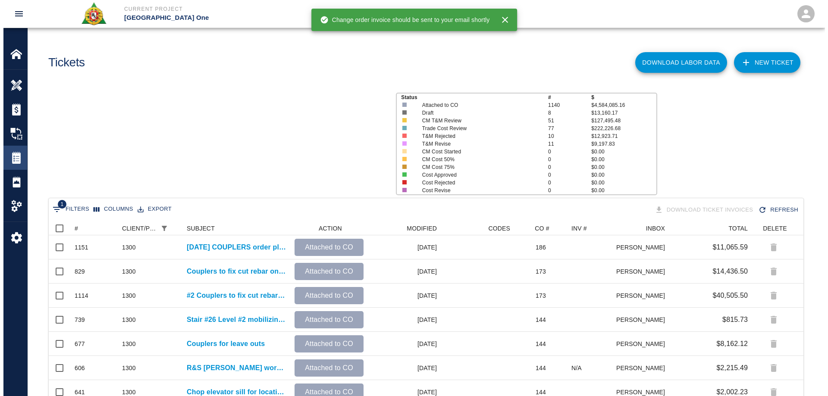
scroll to position [249, 748]
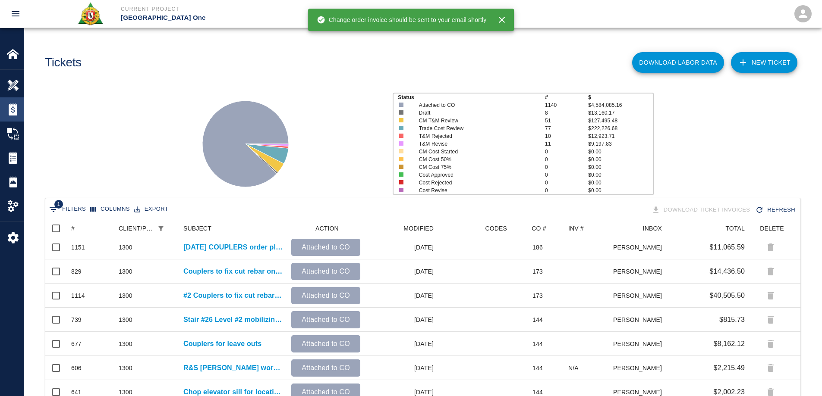
click at [13, 102] on div "Estimates" at bounding box center [12, 109] width 24 height 24
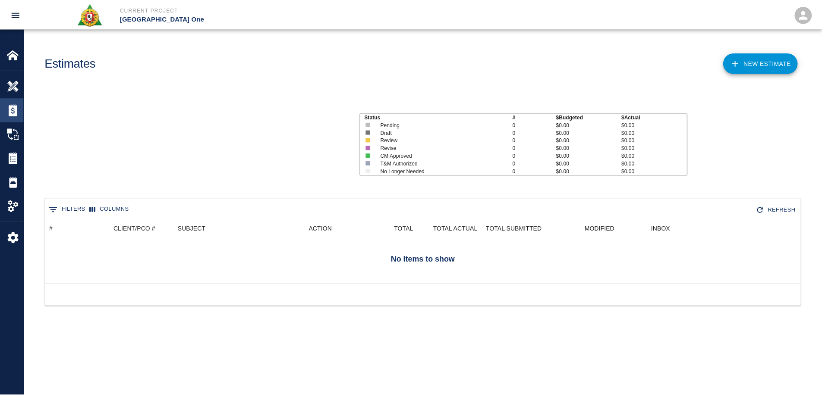
scroll to position [56, 755]
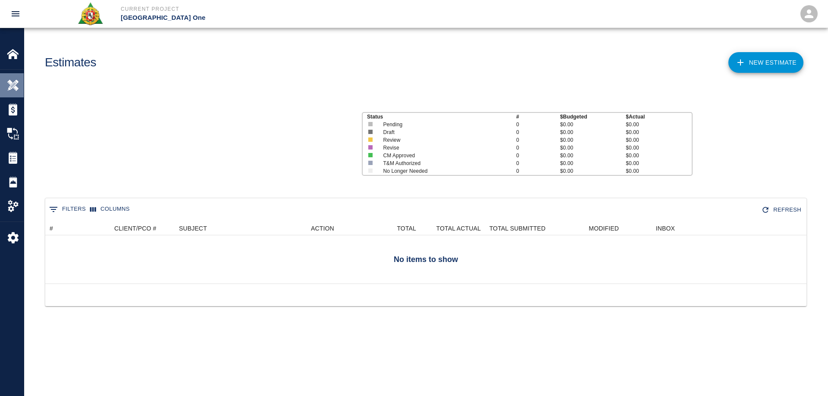
click at [9, 87] on img at bounding box center [13, 85] width 12 height 12
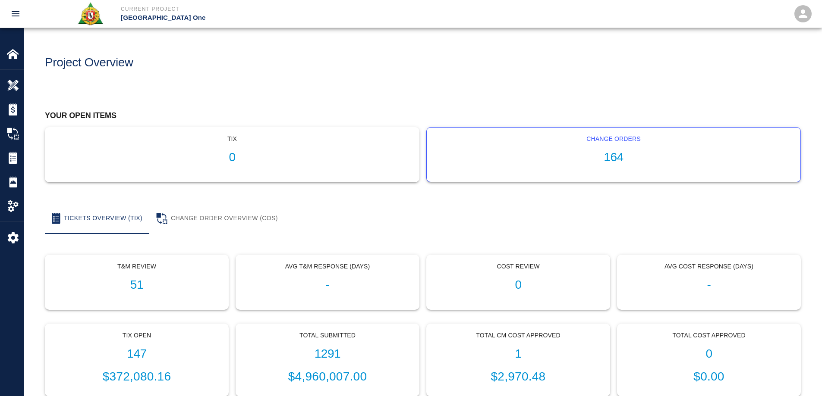
click at [610, 156] on h1 "164" at bounding box center [614, 158] width 360 height 14
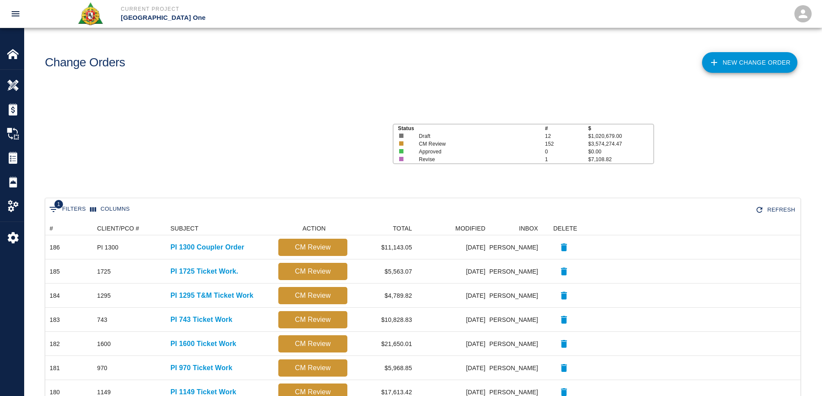
scroll to position [490, 748]
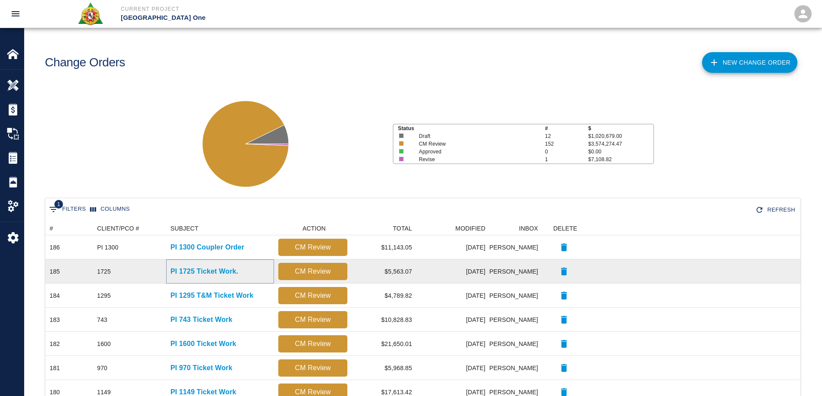
click at [231, 271] on p "PI 1725 Ticket Work." at bounding box center [204, 272] width 68 height 10
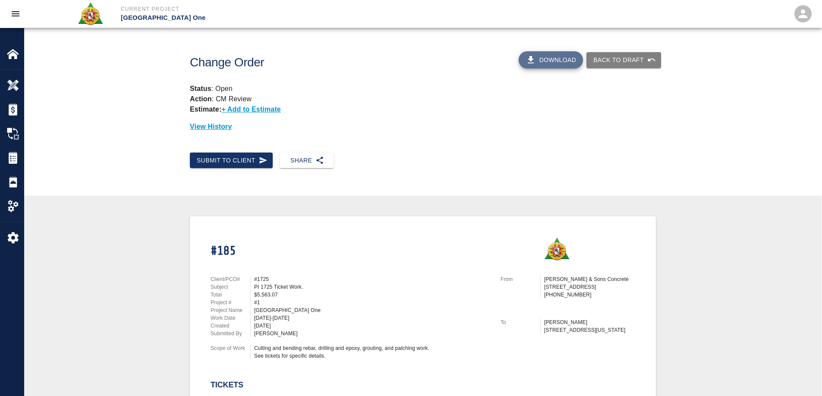
click at [556, 64] on button "Download" at bounding box center [551, 59] width 65 height 17
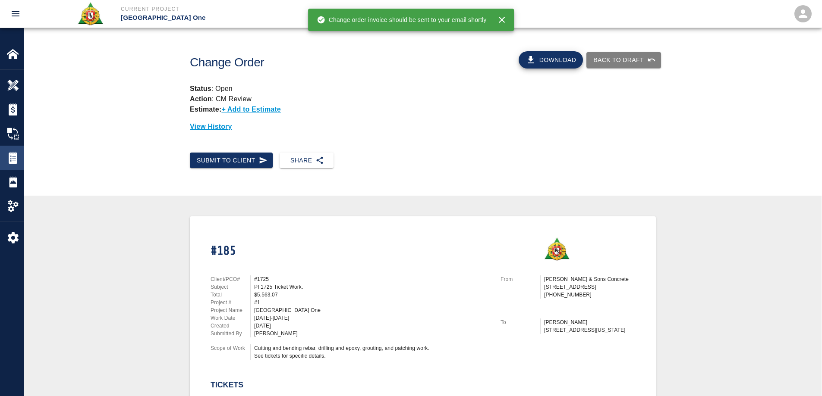
click at [13, 163] on img at bounding box center [13, 158] width 12 height 12
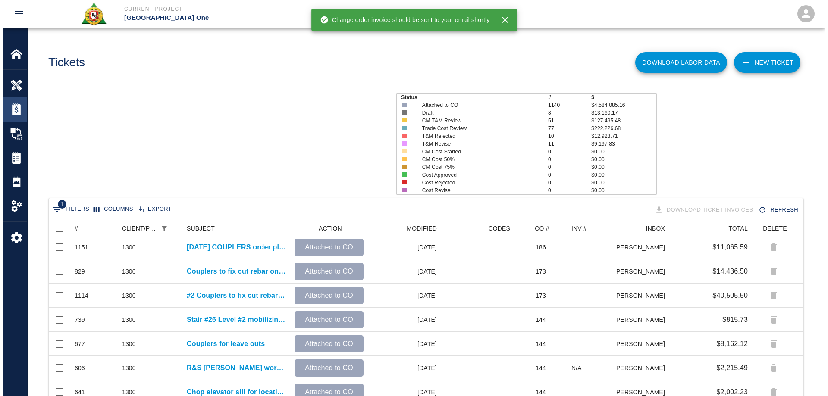
scroll to position [249, 748]
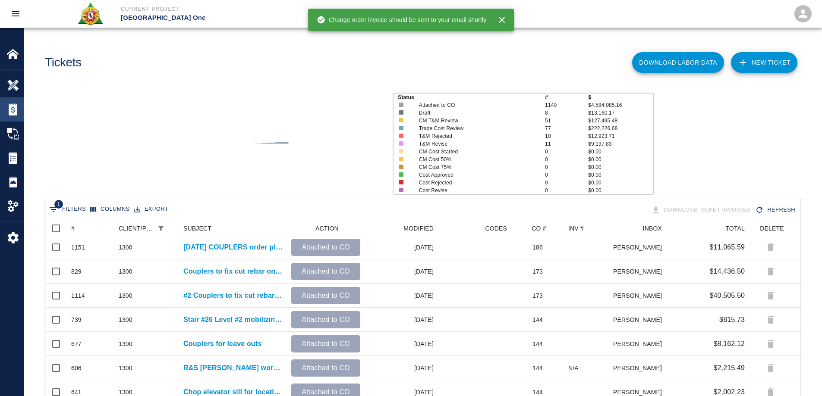
click at [18, 109] on img at bounding box center [13, 110] width 12 height 12
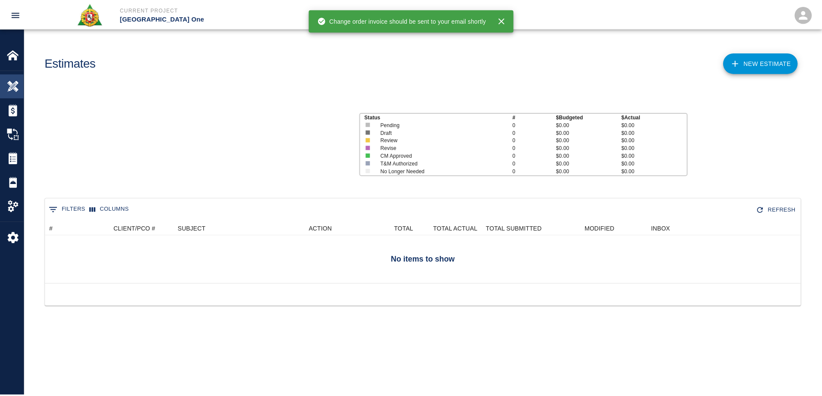
scroll to position [56, 755]
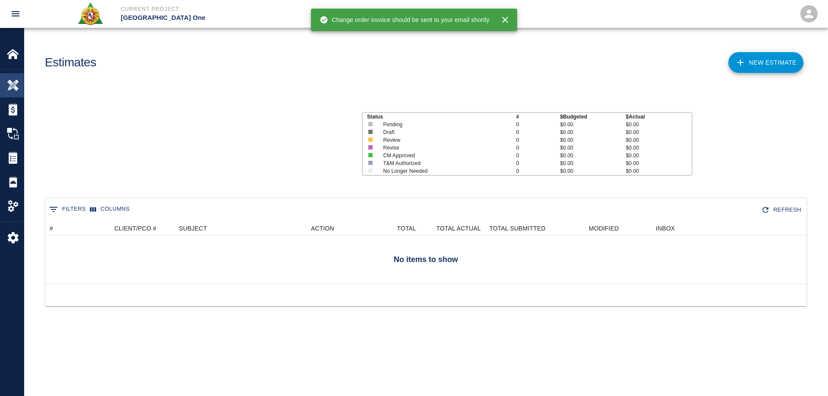
click at [18, 84] on img at bounding box center [13, 85] width 12 height 12
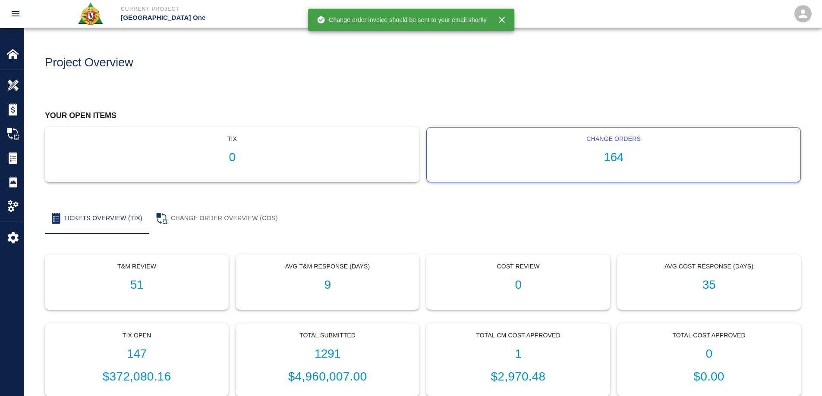
click at [602, 151] on div "Change Orders 164" at bounding box center [614, 155] width 374 height 54
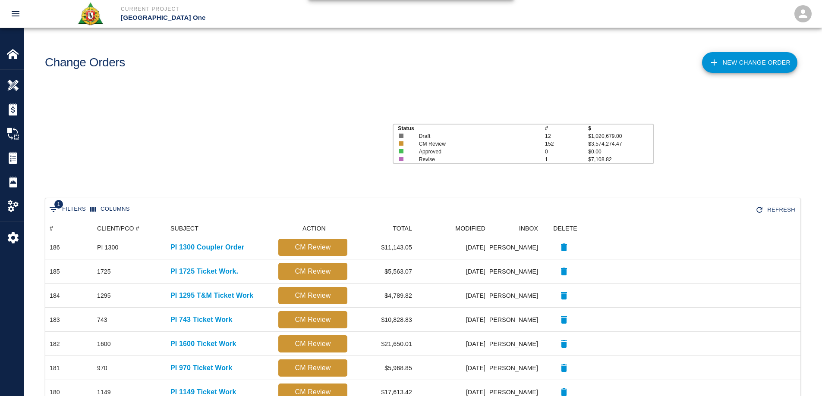
scroll to position [490, 748]
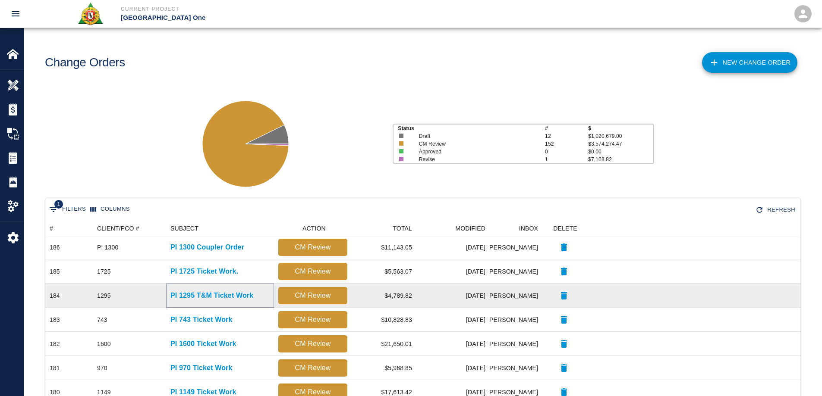
click at [206, 299] on p "PI 1295 T&M Ticket Work" at bounding box center [211, 296] width 83 height 10
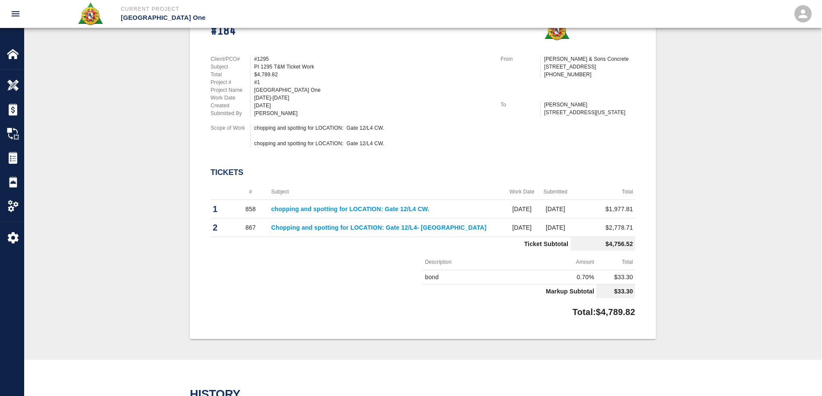
scroll to position [216, 0]
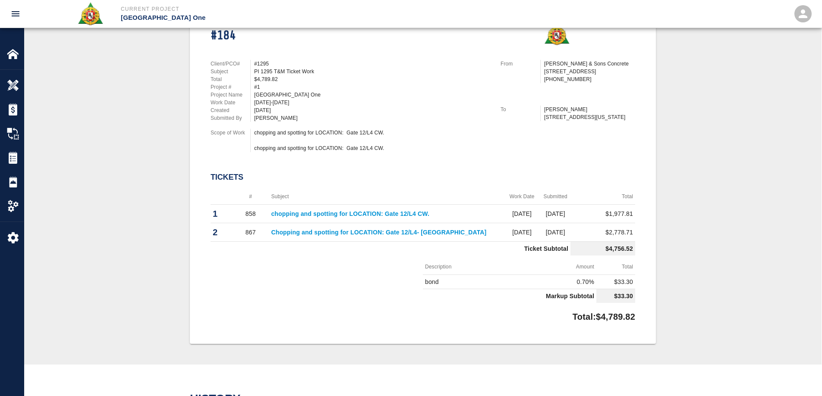
click at [377, 235] on link "Chopping and spotting for LOCATION: Gate 12/L4- [GEOGRAPHIC_DATA]" at bounding box center [378, 232] width 215 height 7
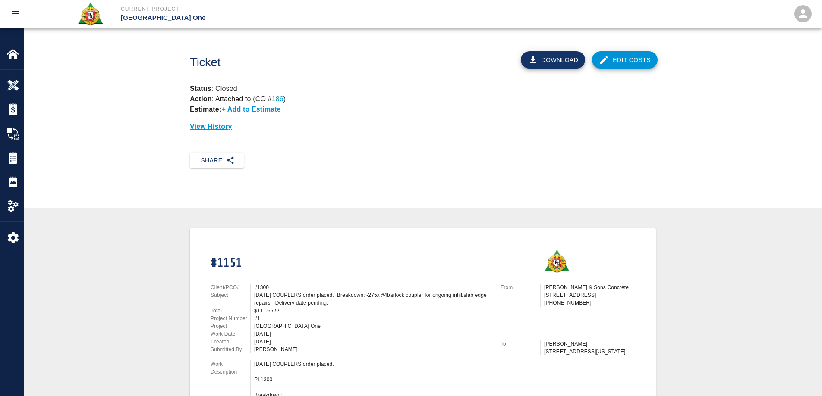
scroll to position [129, 0]
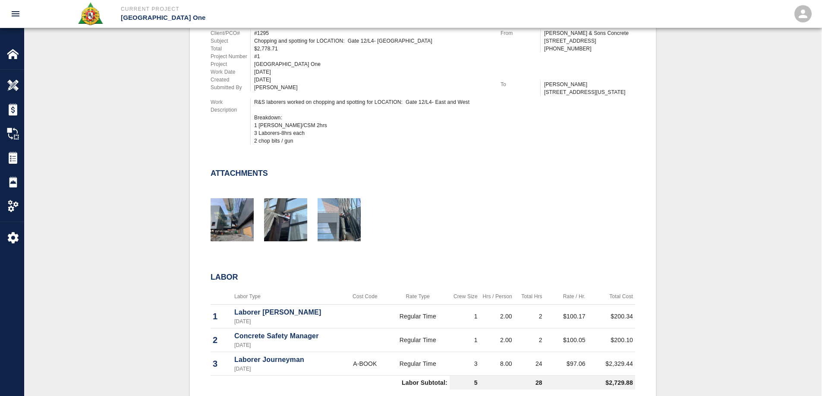
scroll to position [259, 0]
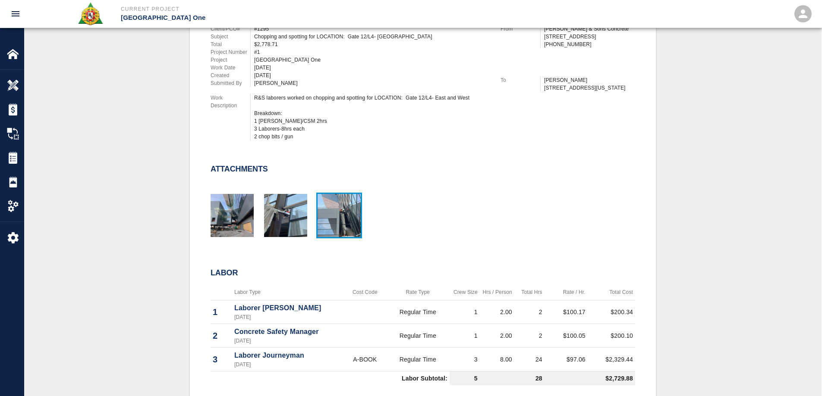
click at [338, 220] on img "button" at bounding box center [338, 215] width 43 height 43
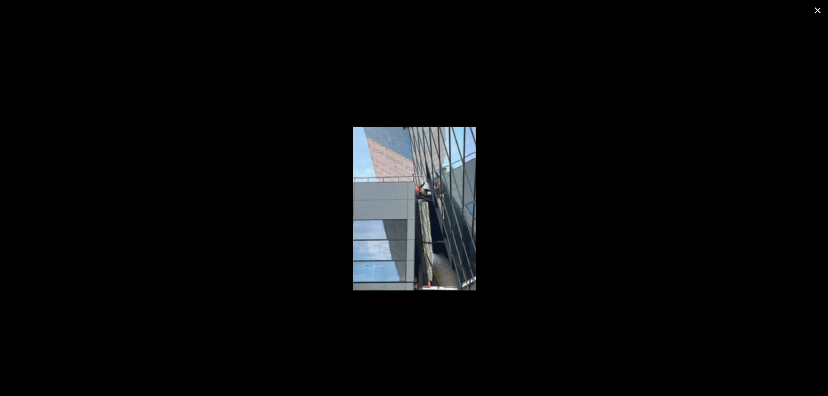
click at [270, 279] on div at bounding box center [414, 209] width 828 height 376
click at [816, 6] on icon "close" at bounding box center [818, 10] width 10 height 10
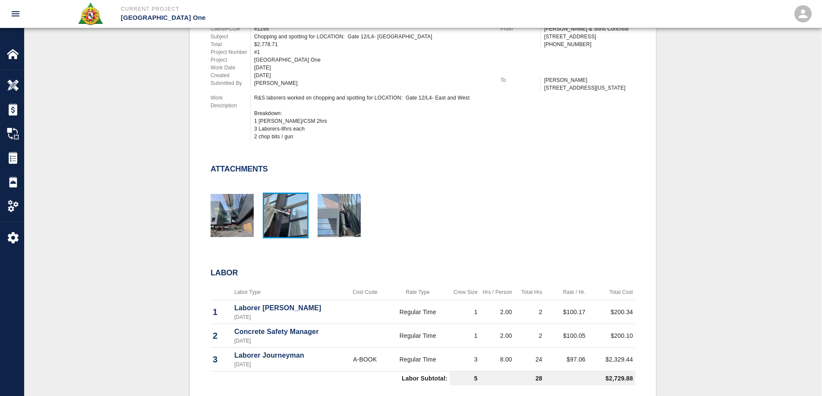
click at [291, 211] on img "button" at bounding box center [285, 215] width 43 height 43
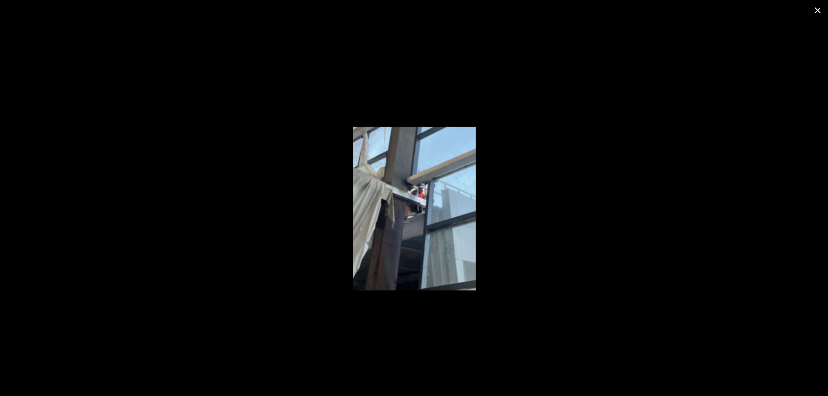
click at [813, 8] on icon "close" at bounding box center [818, 10] width 10 height 10
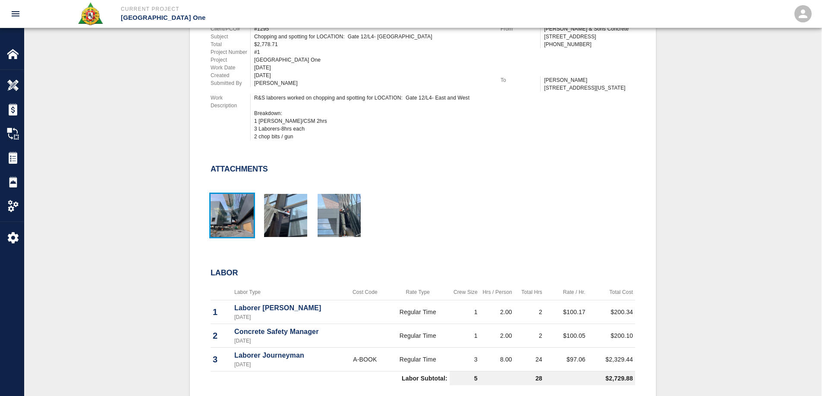
click at [235, 225] on img "button" at bounding box center [232, 215] width 43 height 43
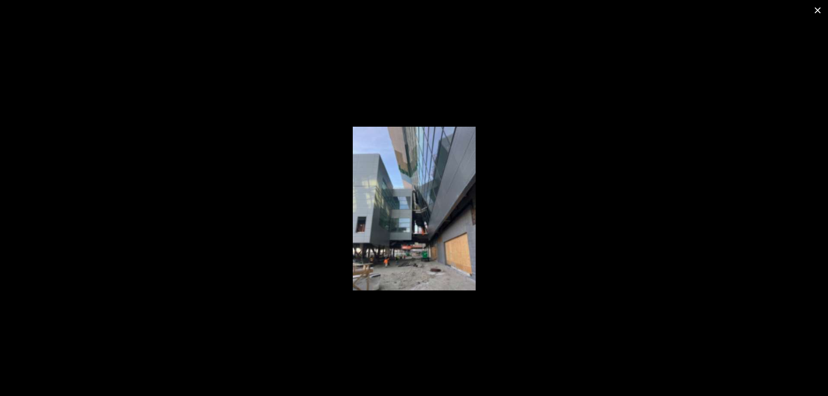
click at [820, 7] on icon "close" at bounding box center [818, 10] width 10 height 10
